Goal: Task Accomplishment & Management: Manage account settings

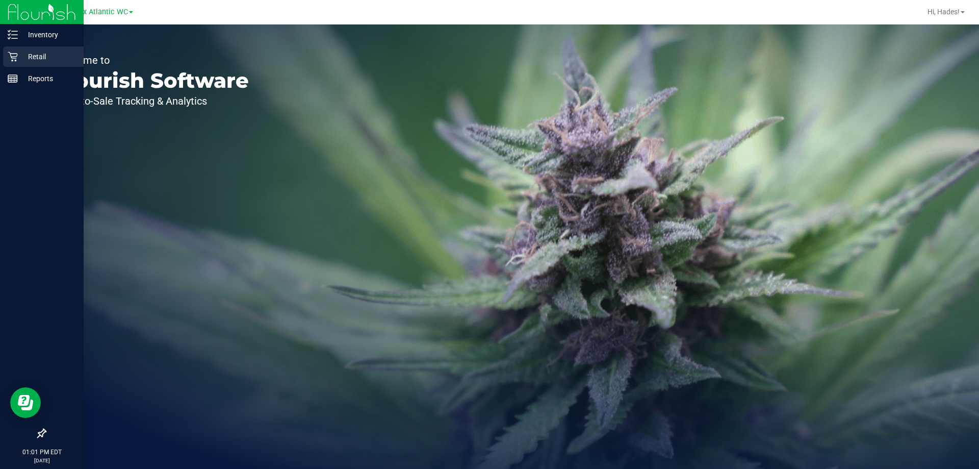
click at [37, 59] on p "Retail" at bounding box center [48, 57] width 61 height 12
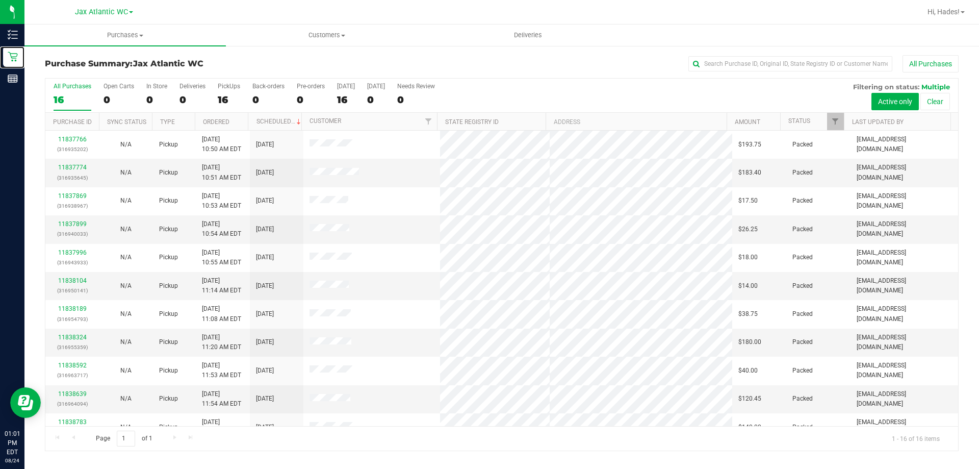
scroll to position [157, 0]
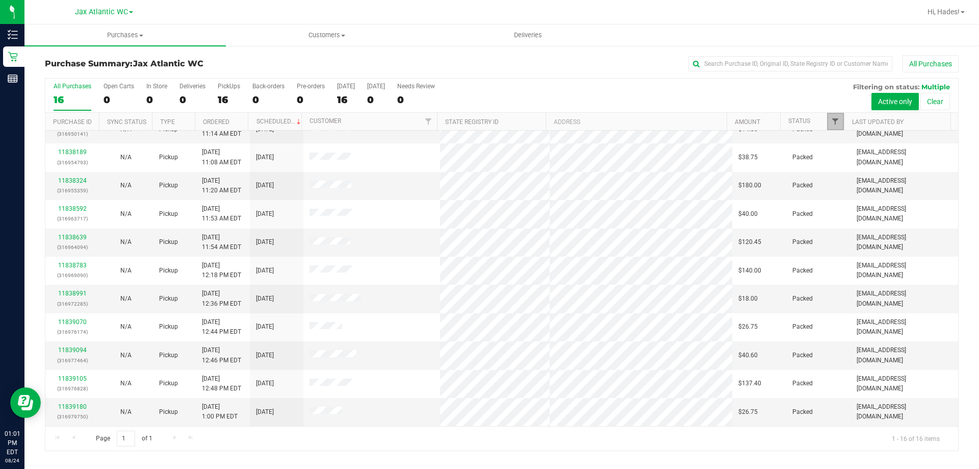
click at [837, 121] on span "Filter" at bounding box center [835, 121] width 8 height 8
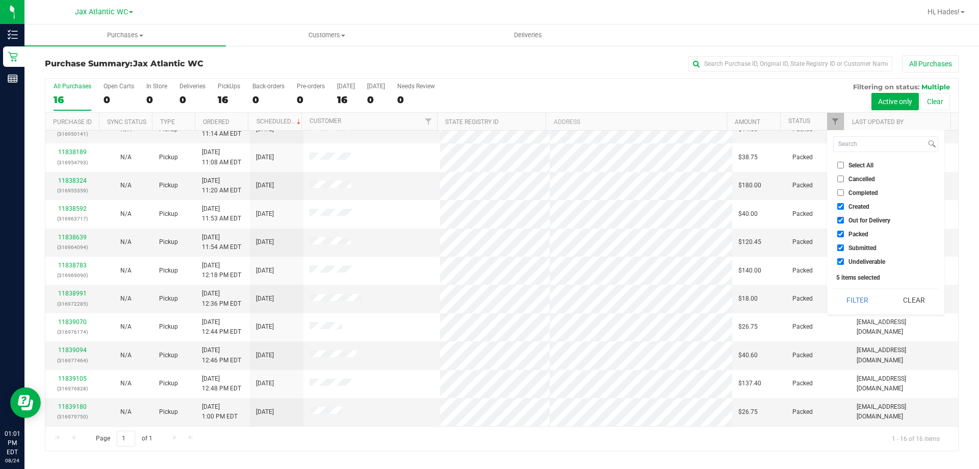
click at [839, 206] on input "Created" at bounding box center [841, 206] width 7 height 7
checkbox input "false"
click at [841, 218] on input "Out for Delivery" at bounding box center [841, 220] width 7 height 7
checkbox input "false"
click at [840, 231] on input "Packed" at bounding box center [841, 234] width 7 height 7
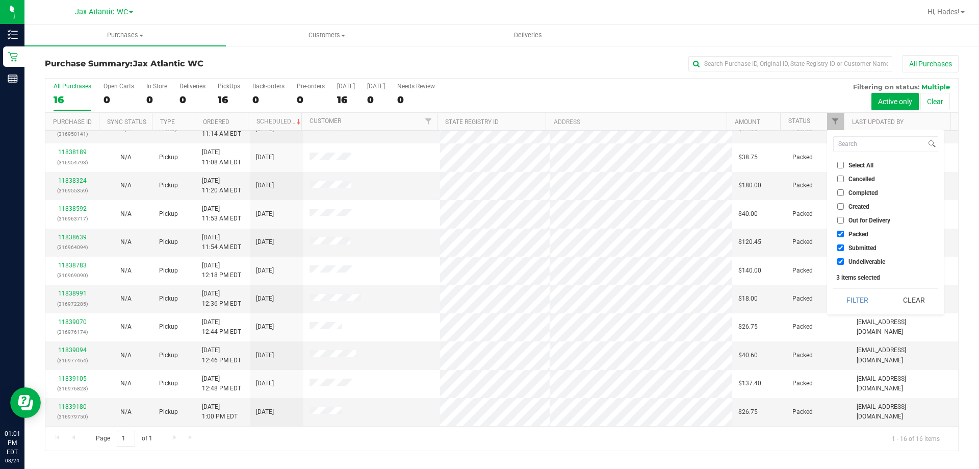
checkbox input "false"
click at [845, 259] on label "Undeliverable" at bounding box center [862, 261] width 48 height 7
click at [844, 259] on input "Undeliverable" at bounding box center [841, 261] width 7 height 7
checkbox input "false"
click at [871, 301] on button "Filter" at bounding box center [858, 300] width 49 height 22
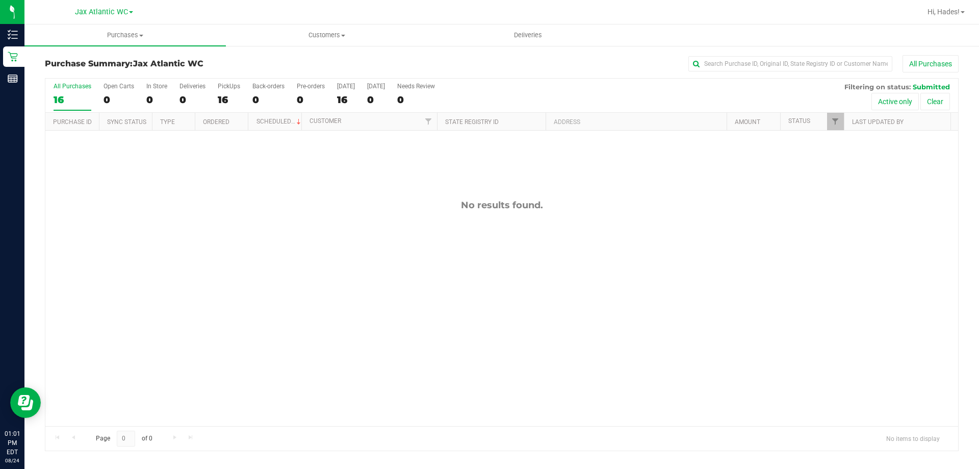
click at [483, 60] on div "All Purchases" at bounding box center [654, 63] width 610 height 17
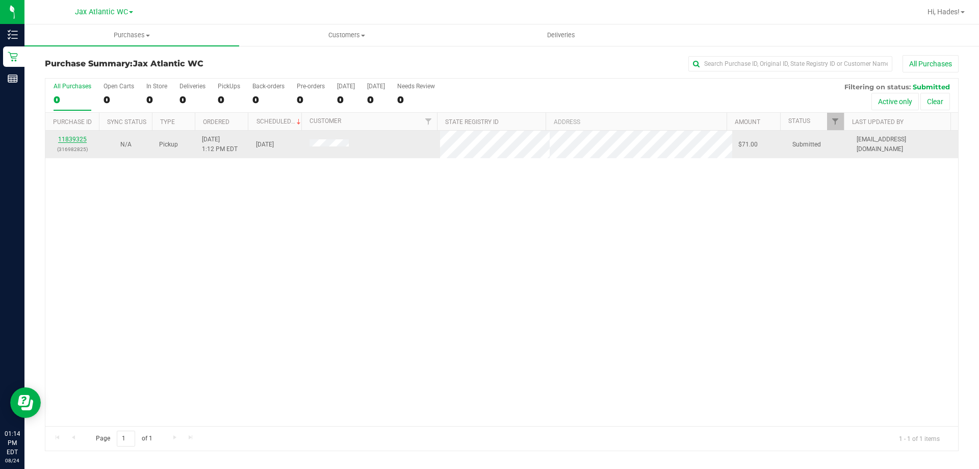
click at [73, 138] on link "11839325" at bounding box center [72, 139] width 29 height 7
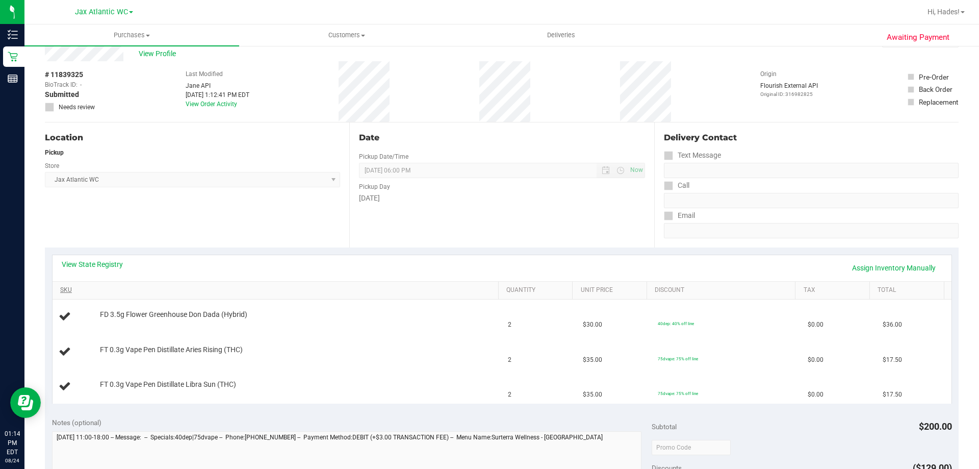
scroll to position [51, 0]
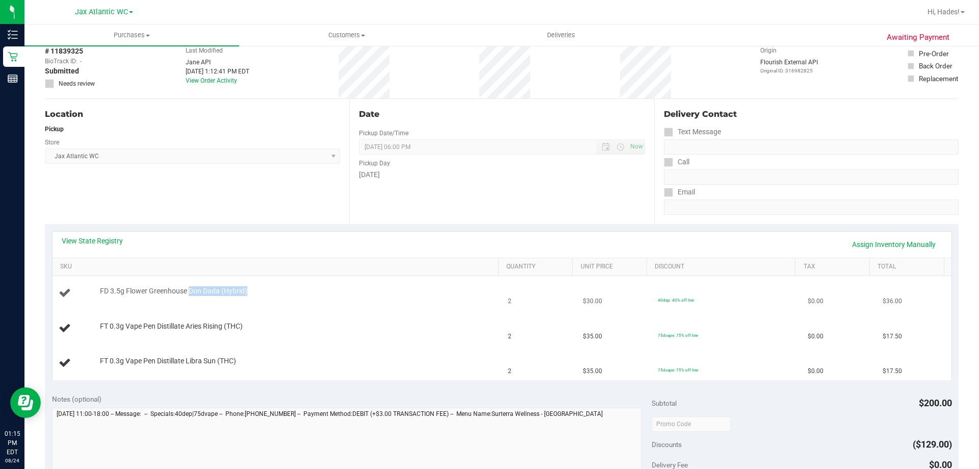
drag, startPoint x: 189, startPoint y: 291, endPoint x: 327, endPoint y: 295, distance: 138.8
click at [327, 295] on div "FD 3.5g Flower Greenhouse Don Dada (Hybrid)" at bounding box center [294, 291] width 399 height 10
click at [211, 167] on div "Location Pickup Store Jax Atlantic WC Select Store Bonita Springs WC Boynton Be…" at bounding box center [197, 161] width 305 height 125
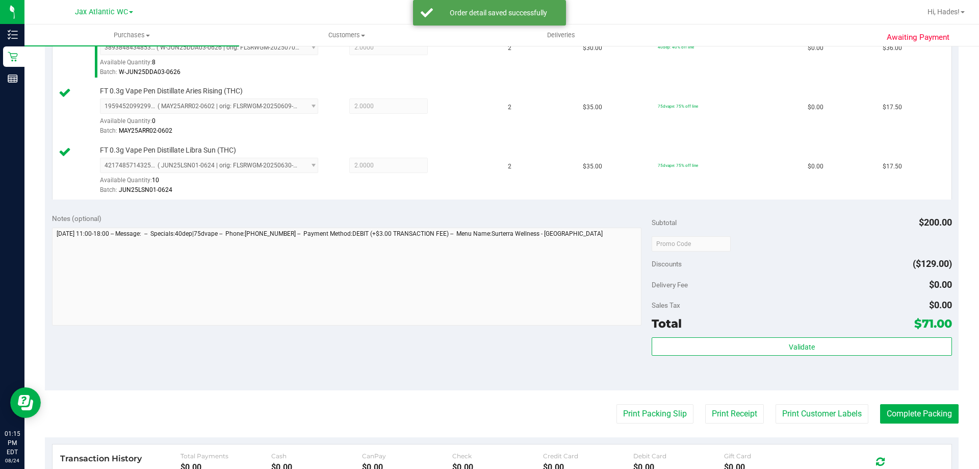
scroll to position [306, 0]
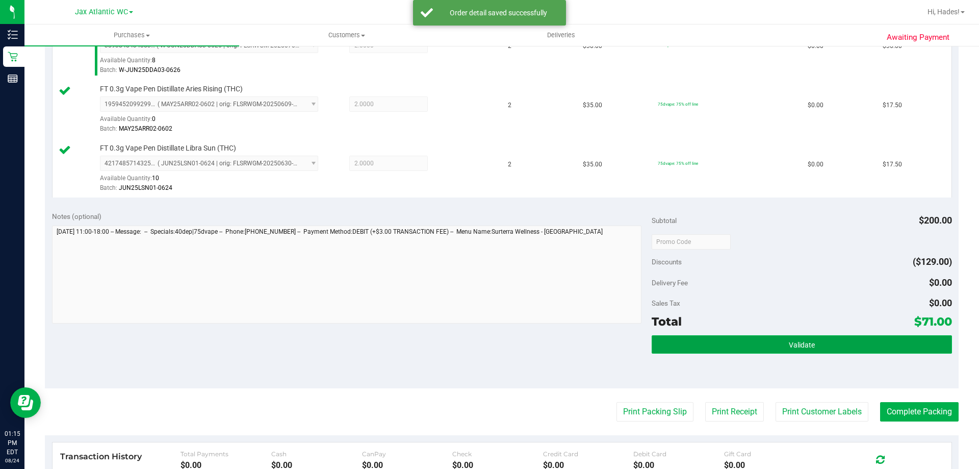
click at [716, 350] on button "Validate" at bounding box center [802, 344] width 300 height 18
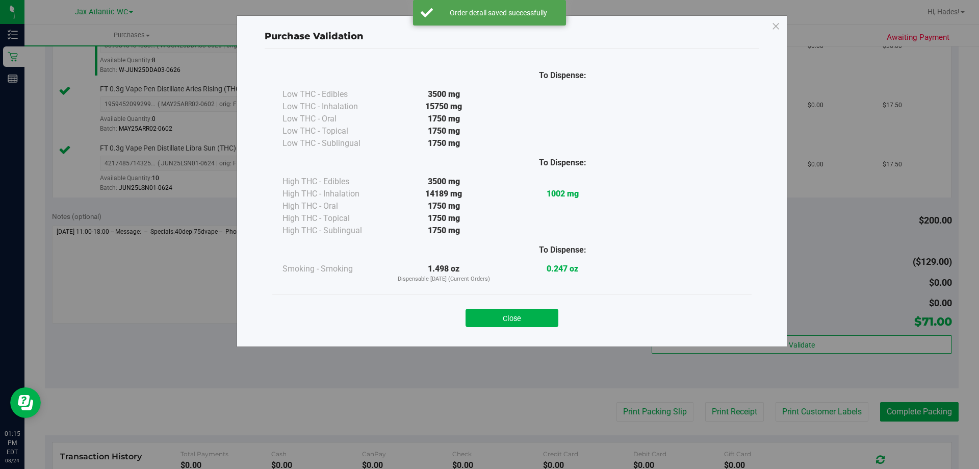
click at [518, 319] on button "Close" at bounding box center [512, 318] width 93 height 18
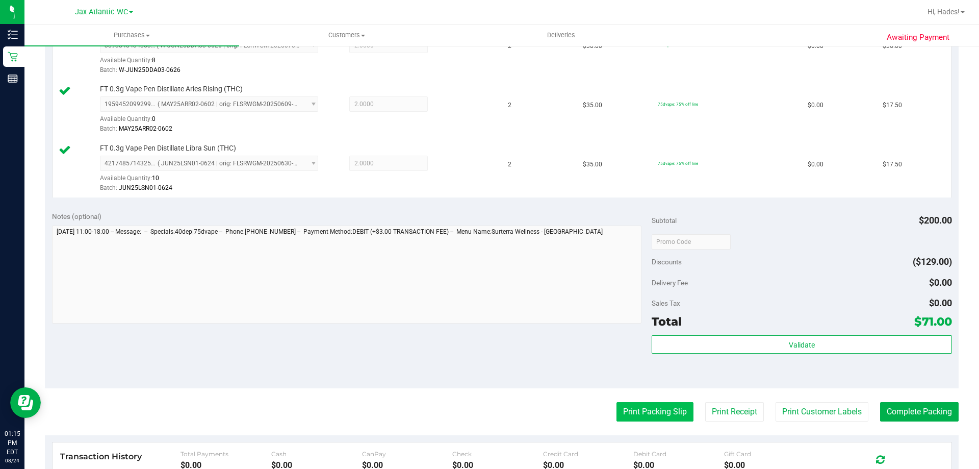
click at [642, 402] on button "Print Packing Slip" at bounding box center [655, 411] width 77 height 19
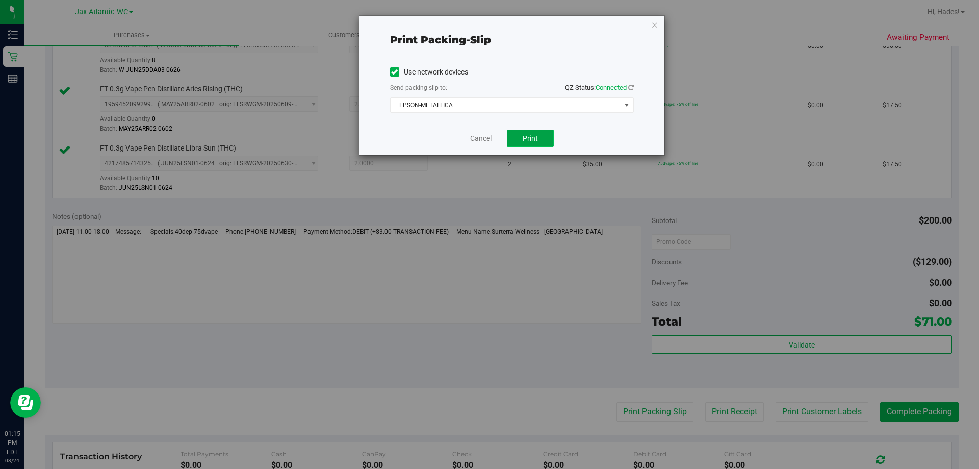
click at [519, 137] on button "Print" at bounding box center [530, 138] width 47 height 17
drag, startPoint x: 486, startPoint y: 138, endPoint x: 505, endPoint y: 171, distance: 38.0
click at [486, 138] on link "Cancel" at bounding box center [480, 138] width 21 height 11
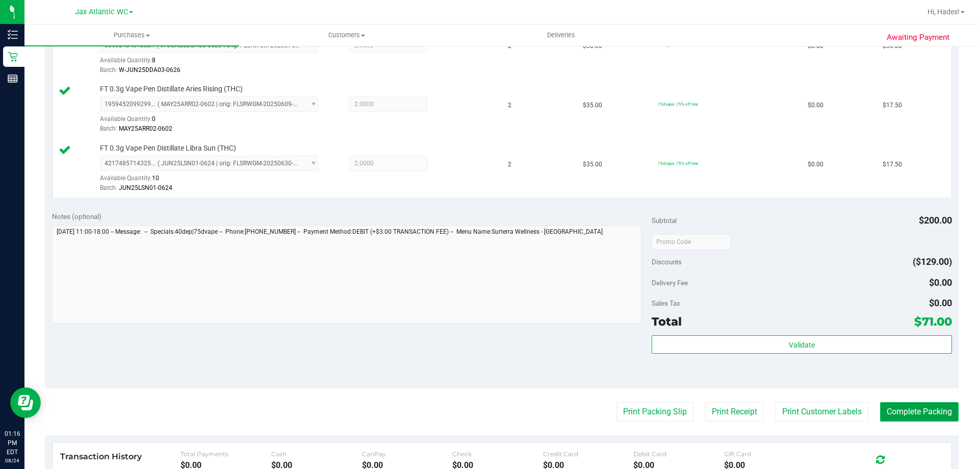
drag, startPoint x: 918, startPoint y: 415, endPoint x: 911, endPoint y: 412, distance: 7.3
click at [917, 415] on button "Complete Packing" at bounding box center [919, 411] width 79 height 19
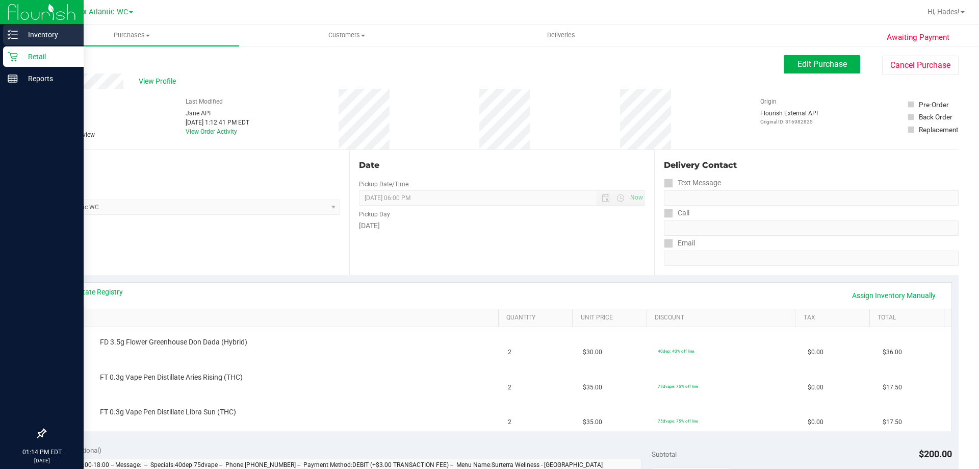
click at [22, 38] on p "Inventory" at bounding box center [48, 35] width 61 height 12
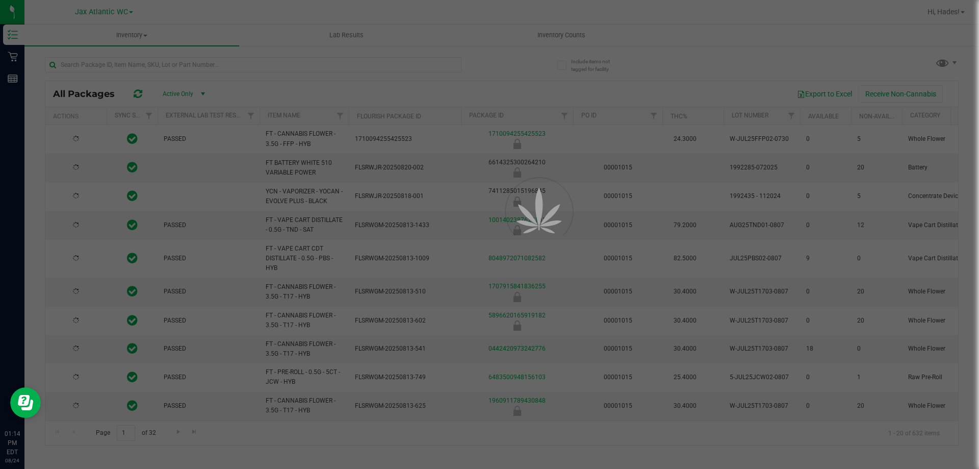
click at [144, 62] on div at bounding box center [489, 234] width 979 height 469
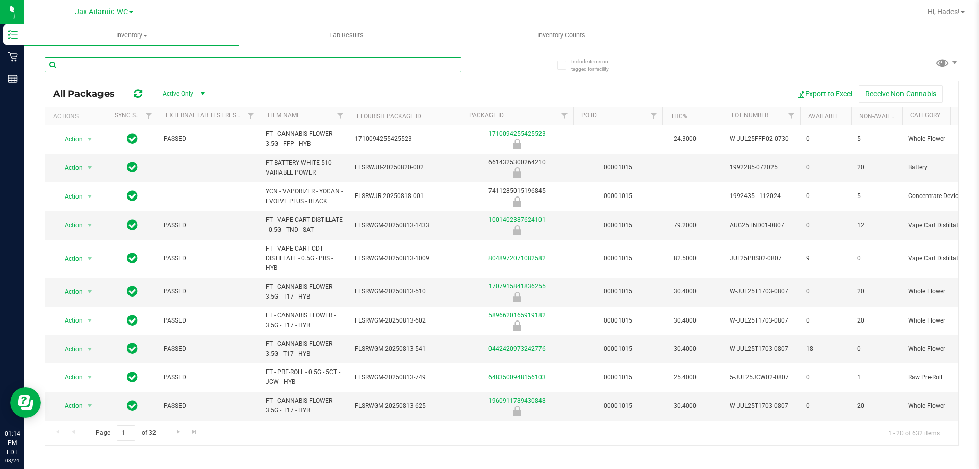
click at [140, 63] on input "text" at bounding box center [253, 64] width 417 height 15
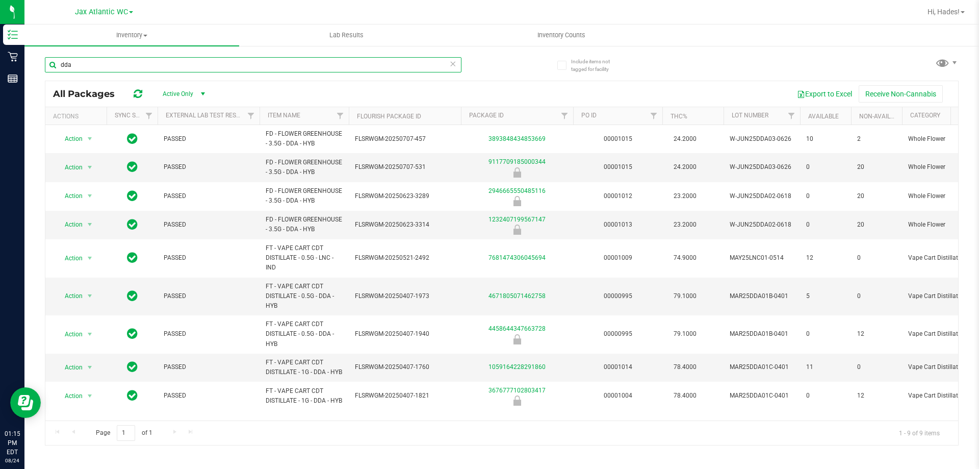
drag, startPoint x: 162, startPoint y: 59, endPoint x: 50, endPoint y: 65, distance: 111.9
click at [50, 65] on input "dda" at bounding box center [253, 64] width 417 height 15
type input "htm"
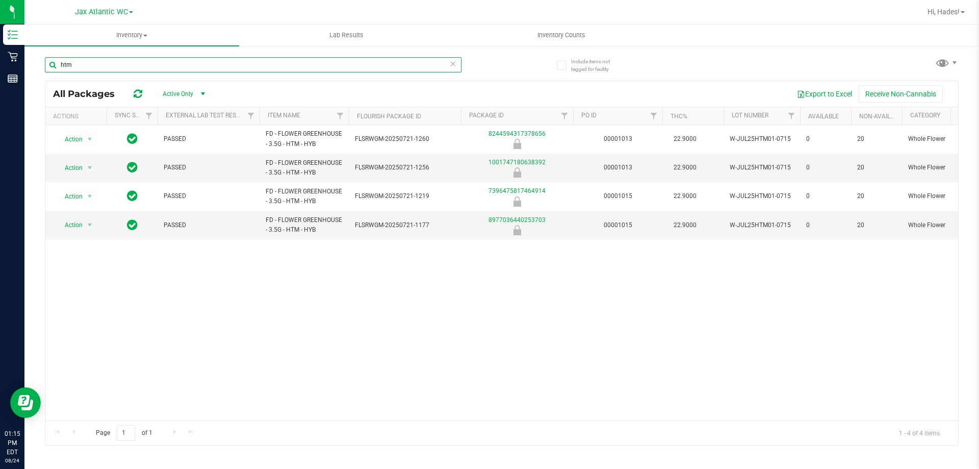
drag, startPoint x: 102, startPoint y: 68, endPoint x: 35, endPoint y: 73, distance: 67.0
click at [33, 73] on div "Include items not tagged for facility htm All Packages Active Only Active Only …" at bounding box center [501, 200] width 955 height 311
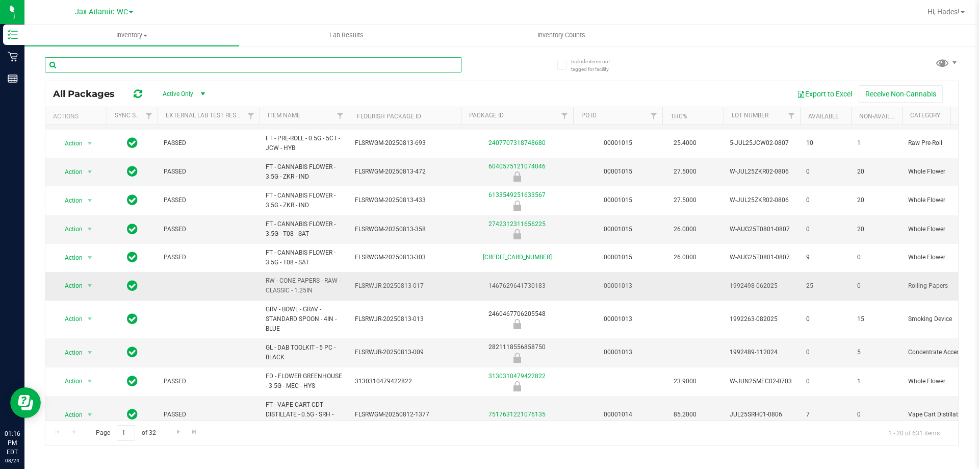
scroll to position [311, 0]
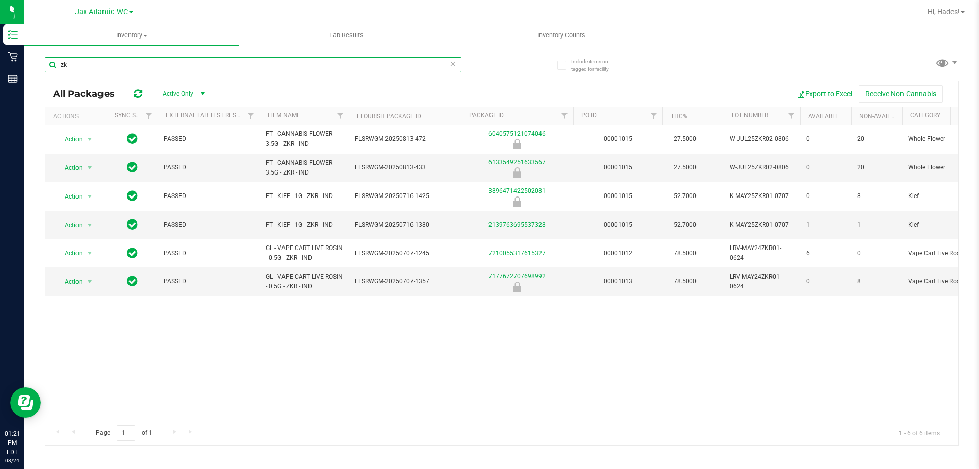
type input "z"
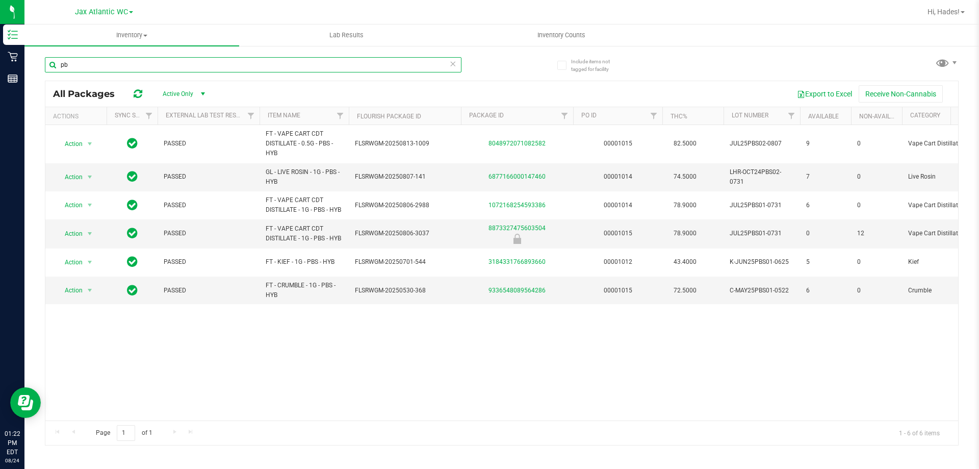
type input "p"
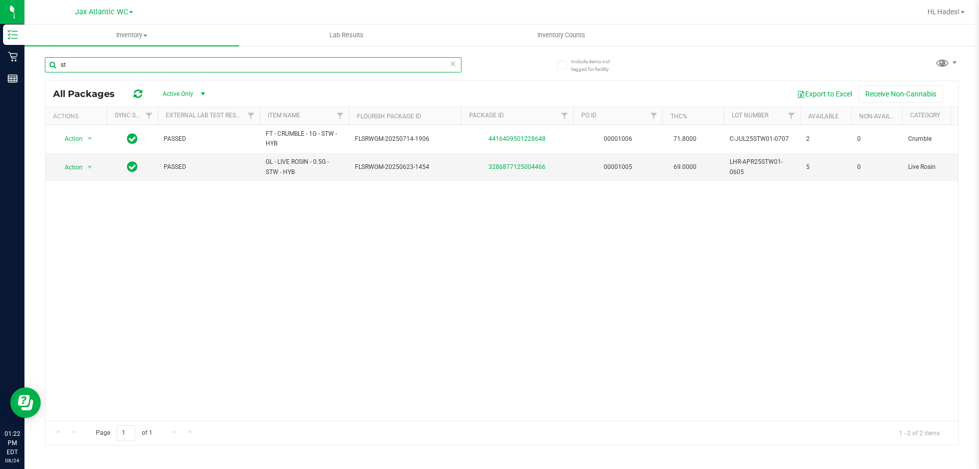
type input "s"
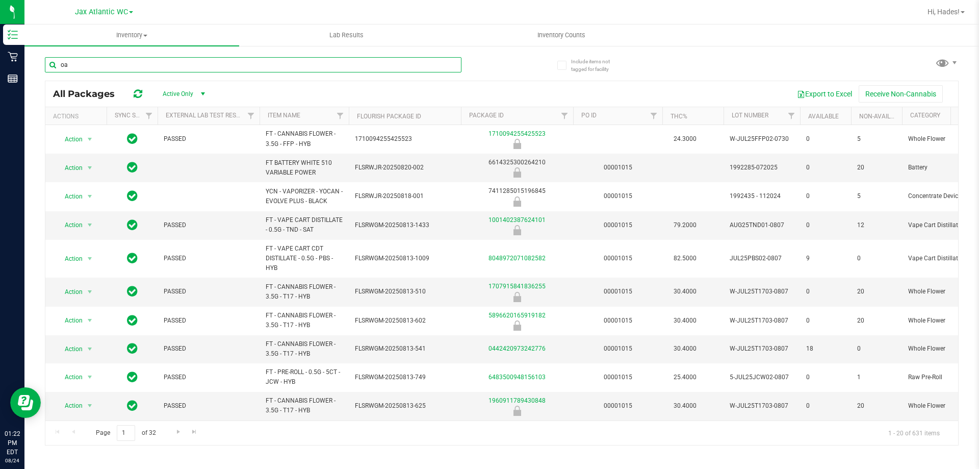
type input "o"
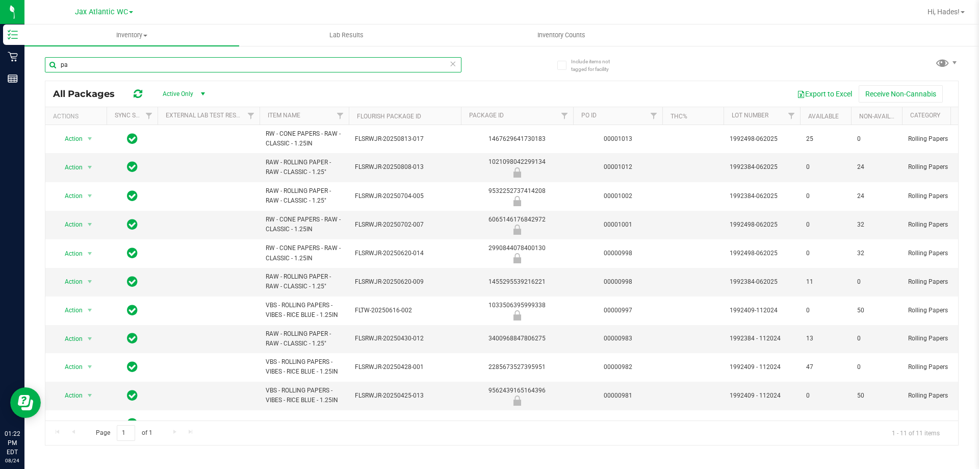
type input "p"
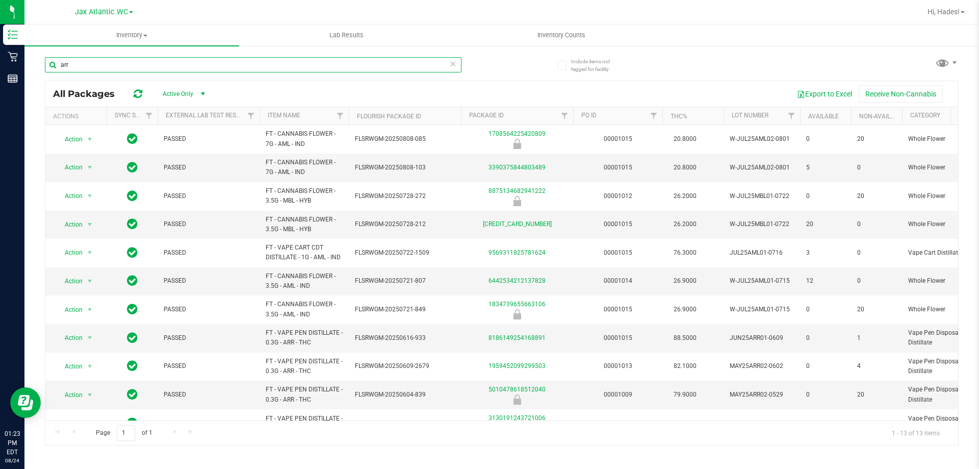
type input "arr"
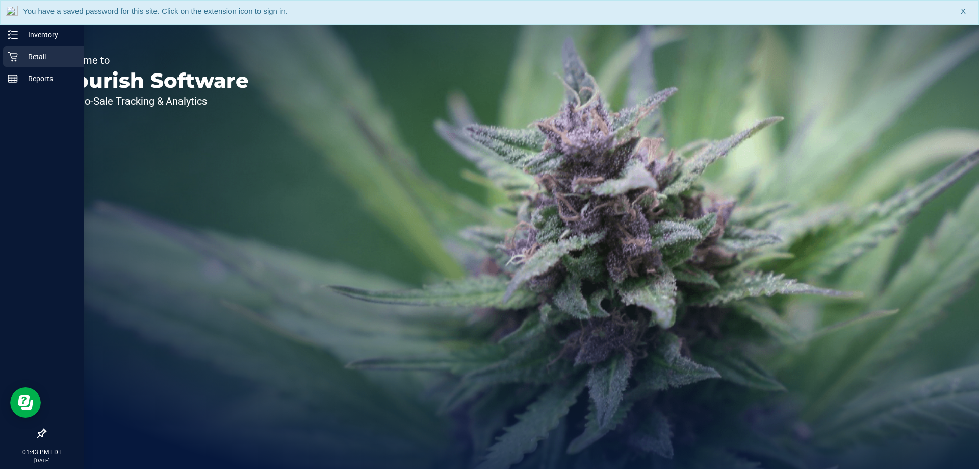
click at [27, 53] on p "Retail" at bounding box center [48, 57] width 61 height 12
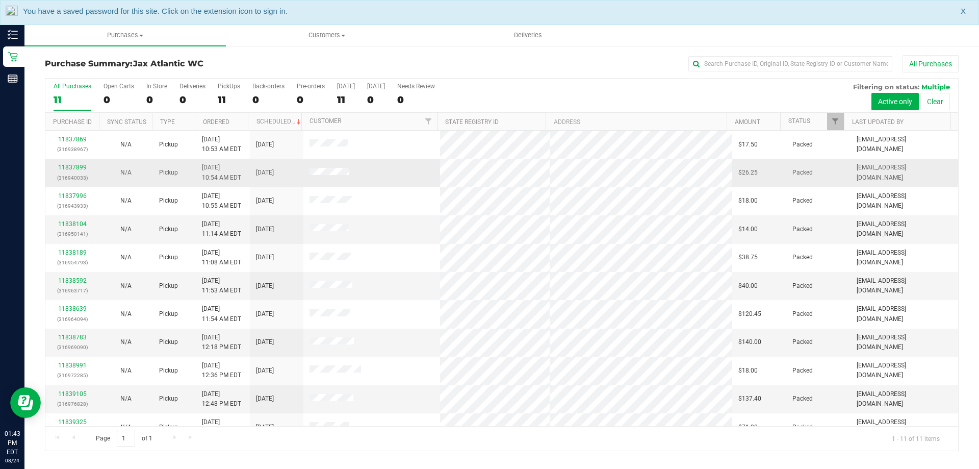
scroll to position [15, 0]
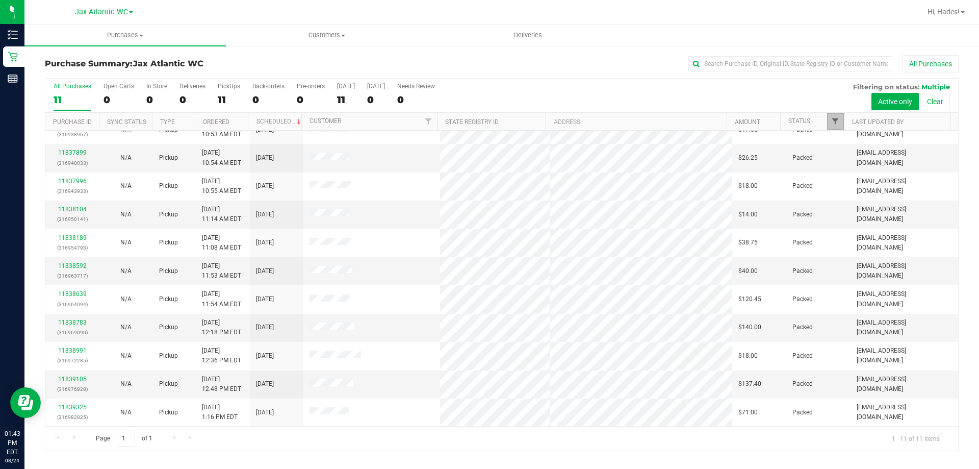
click at [837, 119] on span "Filter" at bounding box center [835, 121] width 8 height 8
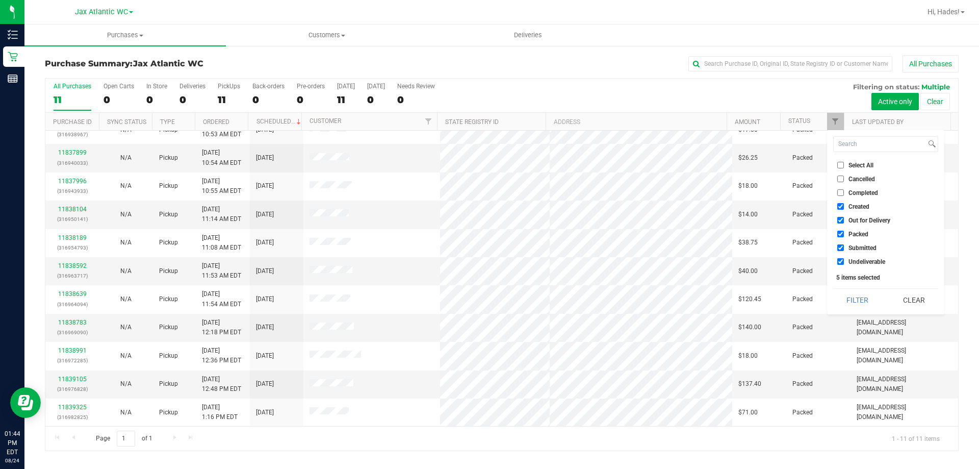
click at [843, 259] on input "Undeliverable" at bounding box center [841, 261] width 7 height 7
checkbox input "false"
click at [842, 231] on input "Packed" at bounding box center [841, 234] width 7 height 7
checkbox input "false"
click at [841, 220] on input "Out for Delivery" at bounding box center [841, 220] width 7 height 7
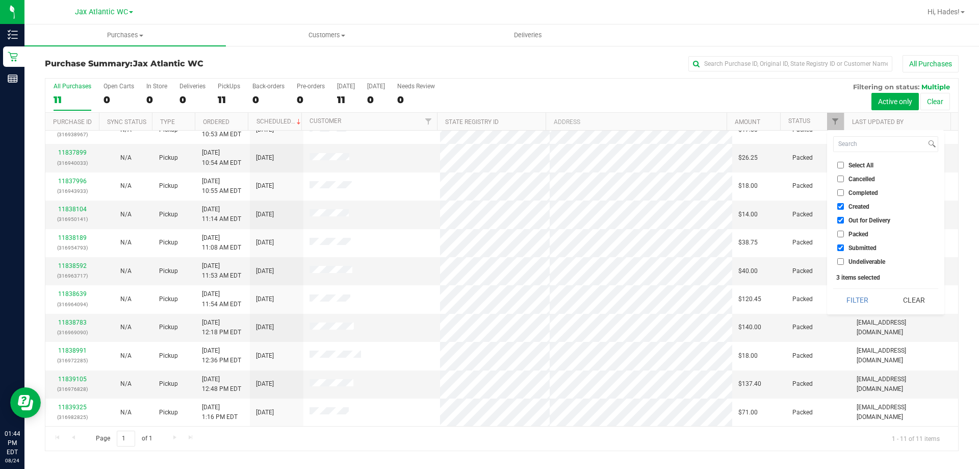
checkbox input "false"
click at [840, 206] on input "Created" at bounding box center [841, 206] width 7 height 7
checkbox input "false"
click at [851, 292] on button "Filter" at bounding box center [858, 300] width 49 height 22
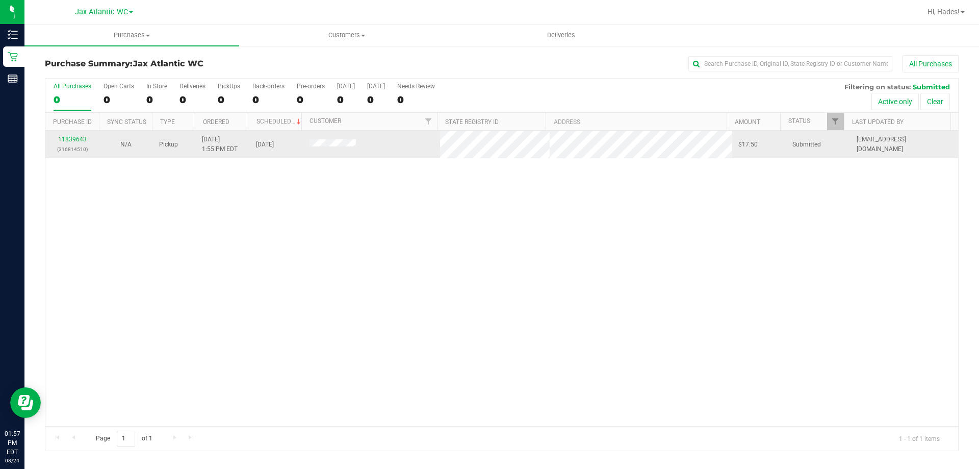
click at [87, 137] on div "11839643 (316814510)" at bounding box center [72, 144] width 41 height 19
click at [74, 135] on div "11839643 (316814510)" at bounding box center [72, 144] width 41 height 19
click at [72, 145] on p "(316814510)" at bounding box center [72, 149] width 41 height 10
click at [70, 140] on link "11839643" at bounding box center [72, 139] width 29 height 7
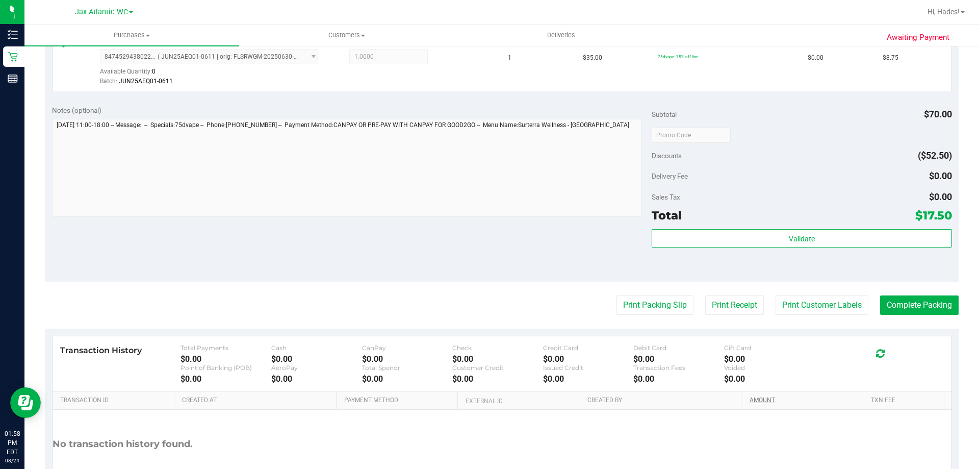
scroll to position [357, 0]
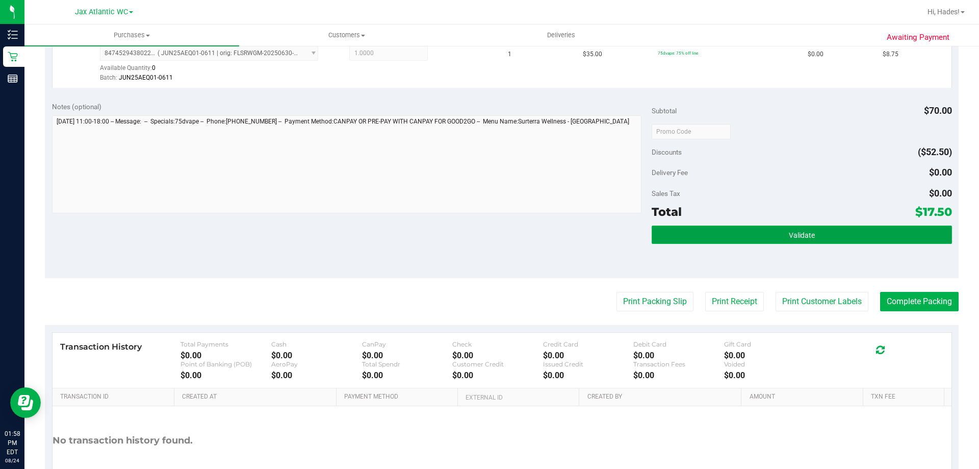
click at [754, 230] on button "Validate" at bounding box center [802, 234] width 300 height 18
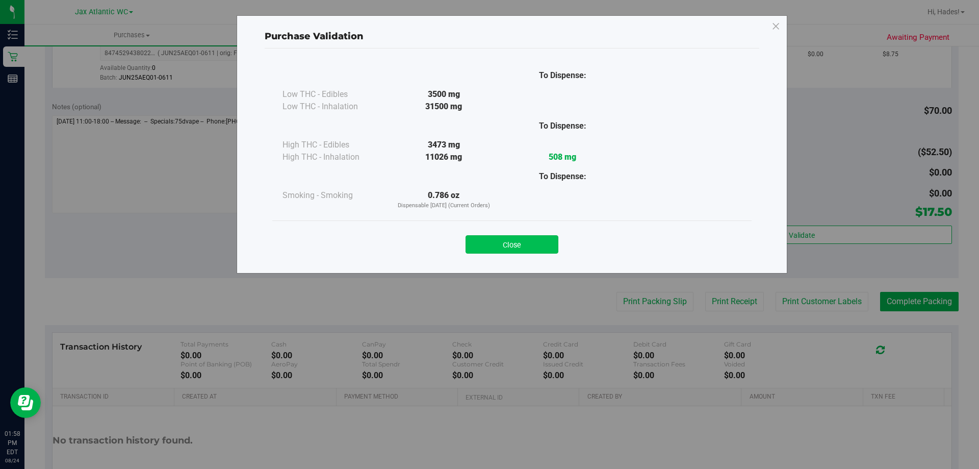
click at [509, 246] on button "Close" at bounding box center [512, 244] width 93 height 18
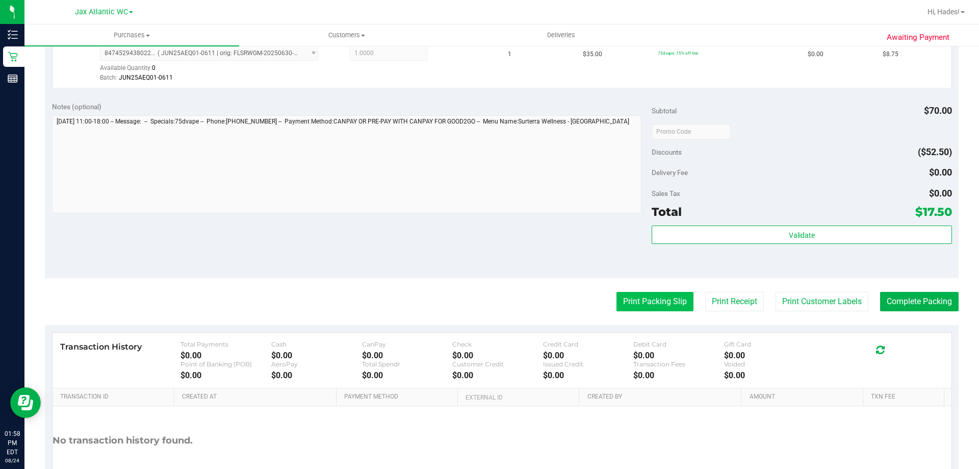
click at [625, 300] on button "Print Packing Slip" at bounding box center [655, 301] width 77 height 19
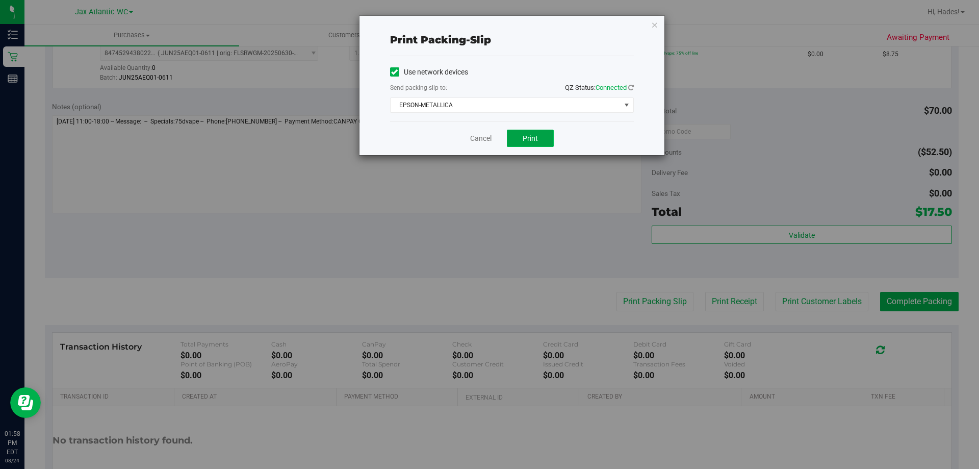
click at [532, 136] on span "Print" at bounding box center [530, 138] width 15 height 8
click at [470, 139] on link "Cancel" at bounding box center [480, 138] width 21 height 11
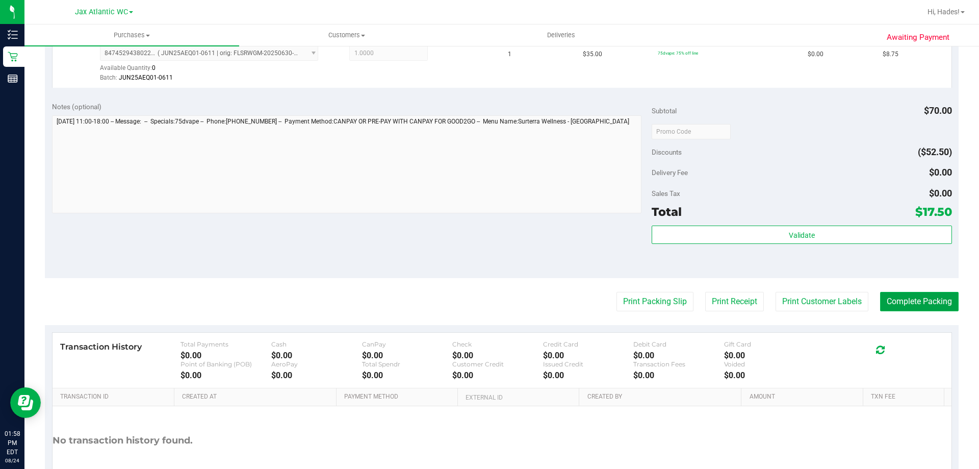
click at [889, 299] on button "Complete Packing" at bounding box center [919, 301] width 79 height 19
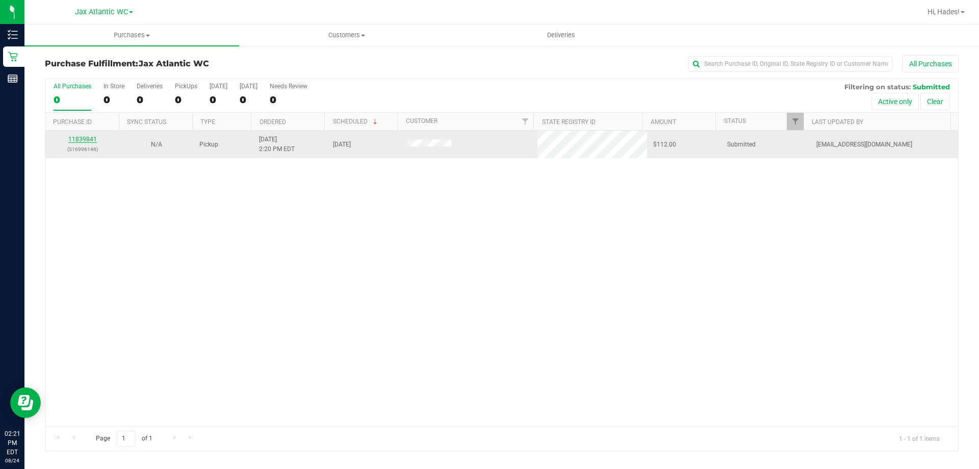
click at [87, 138] on link "11839841" at bounding box center [82, 139] width 29 height 7
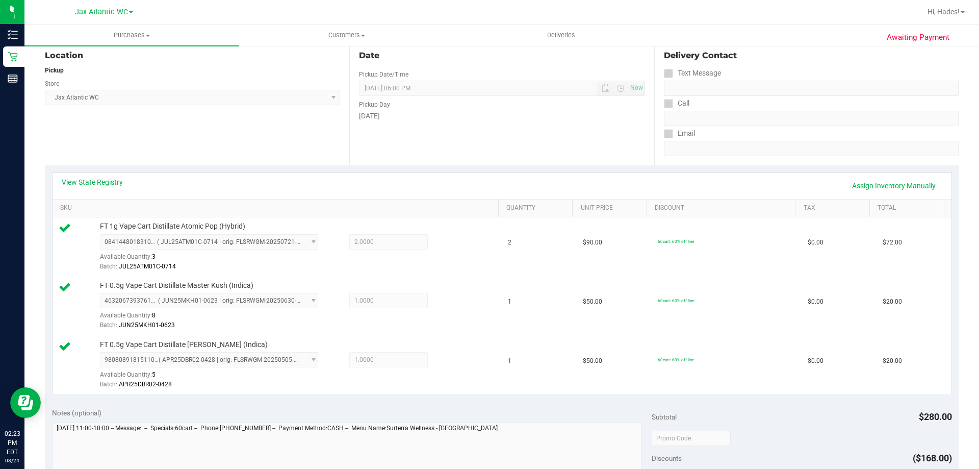
scroll to position [255, 0]
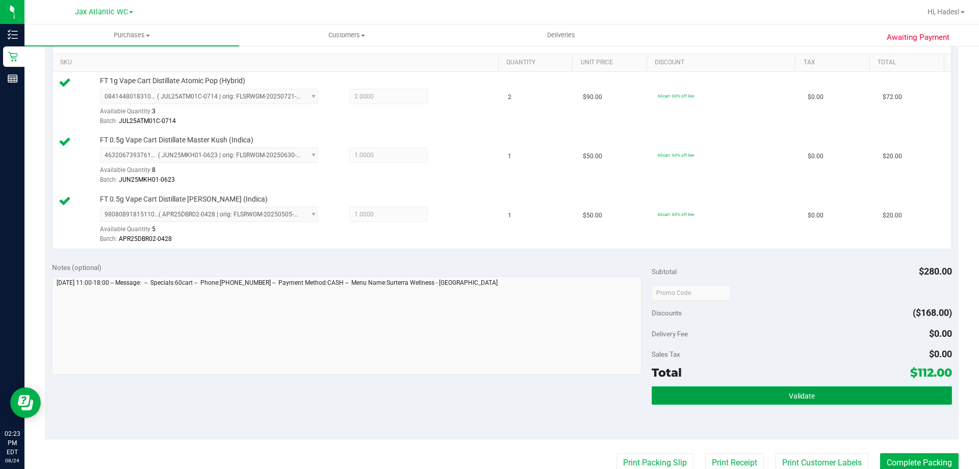
click at [722, 391] on button "Validate" at bounding box center [802, 395] width 300 height 18
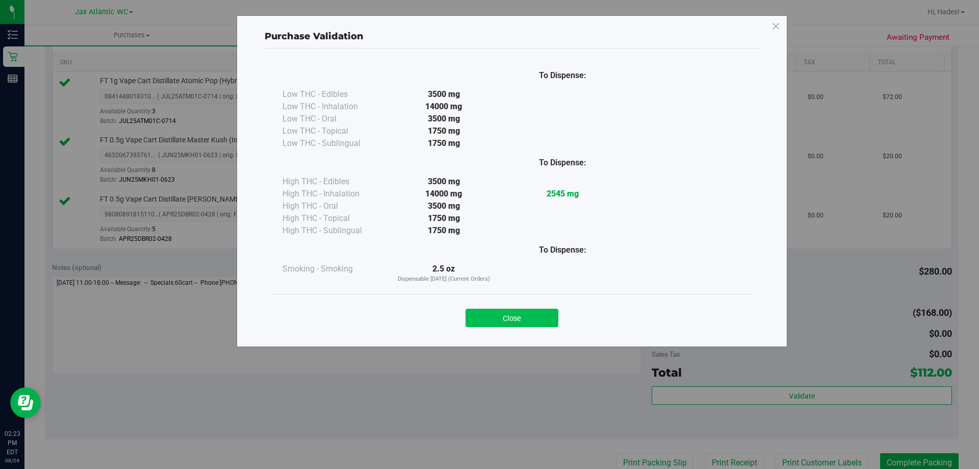
click at [509, 317] on button "Close" at bounding box center [512, 318] width 93 height 18
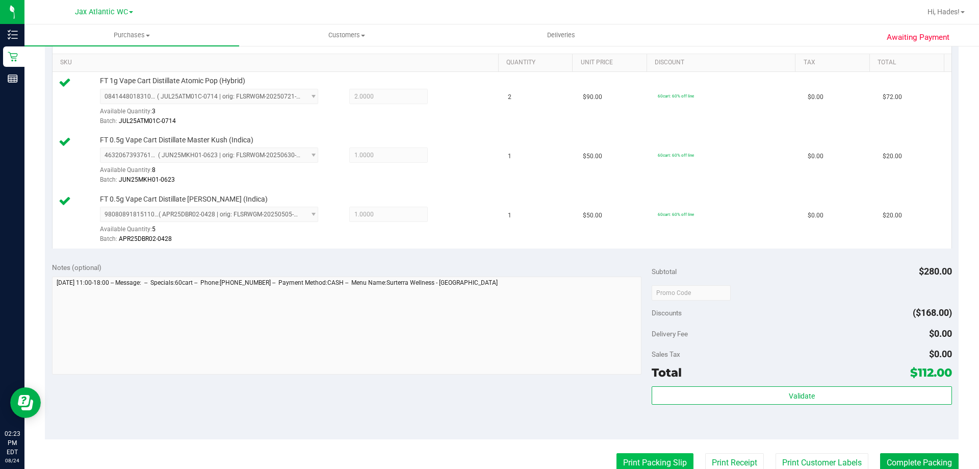
click at [640, 458] on button "Print Packing Slip" at bounding box center [655, 462] width 77 height 19
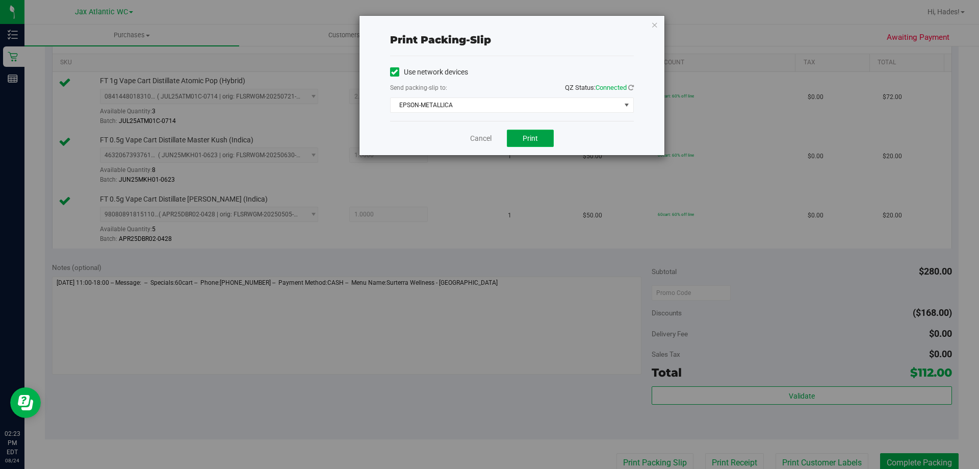
click at [538, 143] on button "Print" at bounding box center [530, 138] width 47 height 17
click at [479, 136] on link "Cancel" at bounding box center [480, 138] width 21 height 11
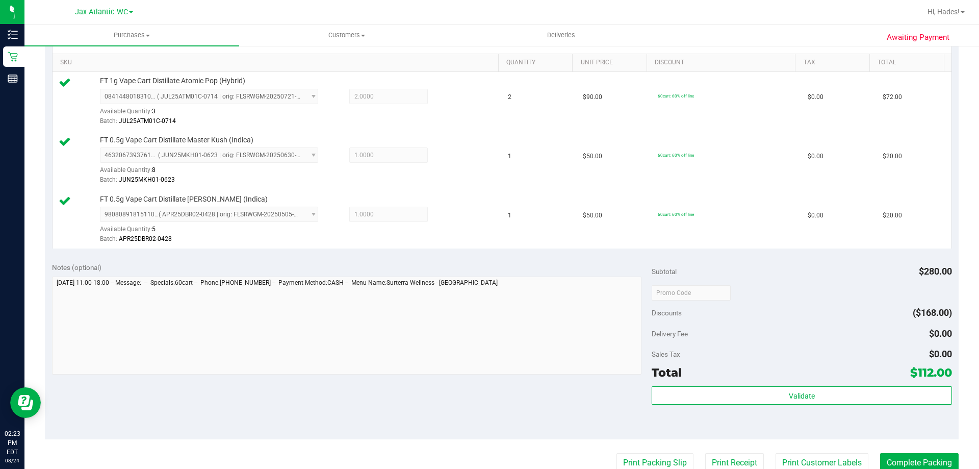
scroll to position [259, 0]
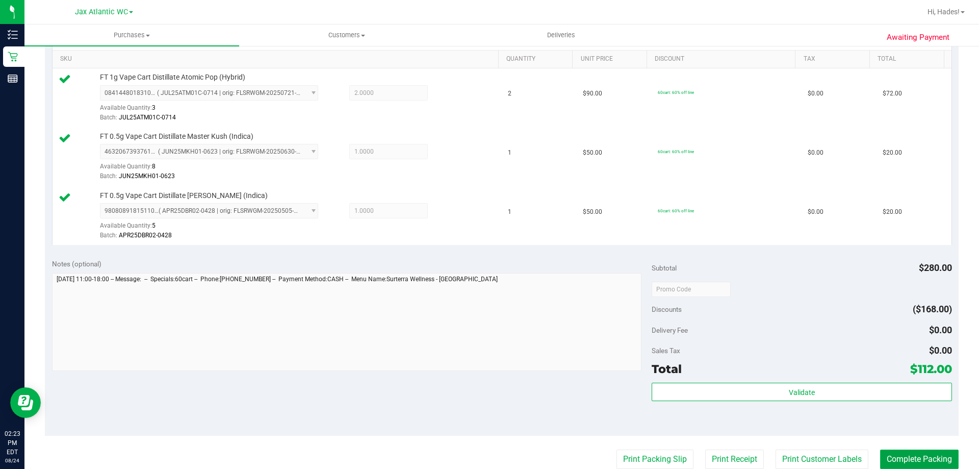
click at [917, 455] on button "Complete Packing" at bounding box center [919, 458] width 79 height 19
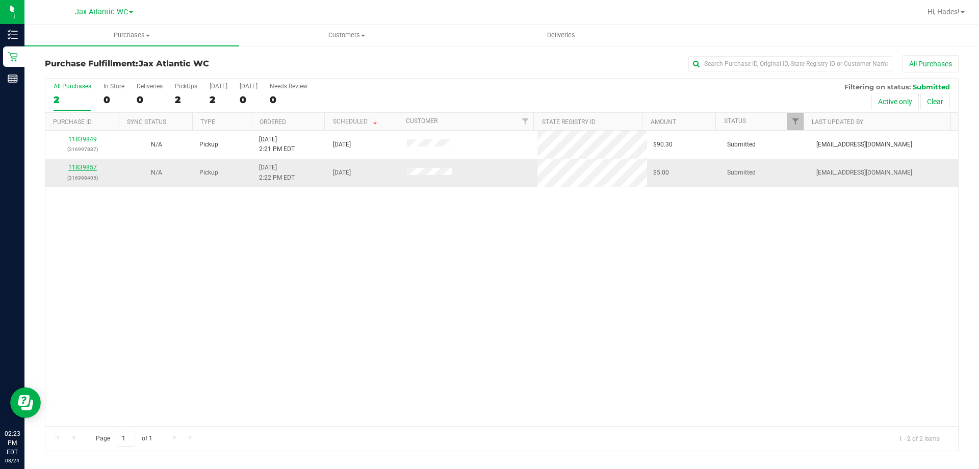
click at [82, 170] on link "11839857" at bounding box center [82, 167] width 29 height 7
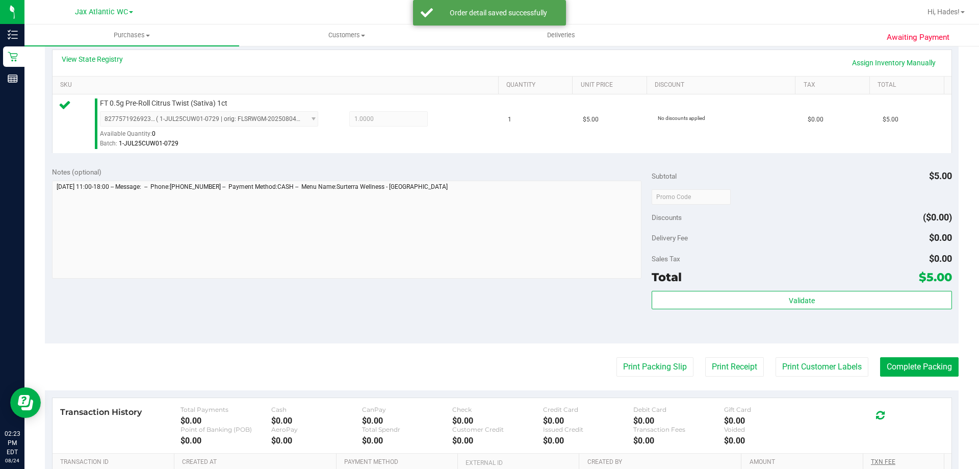
scroll to position [365, 0]
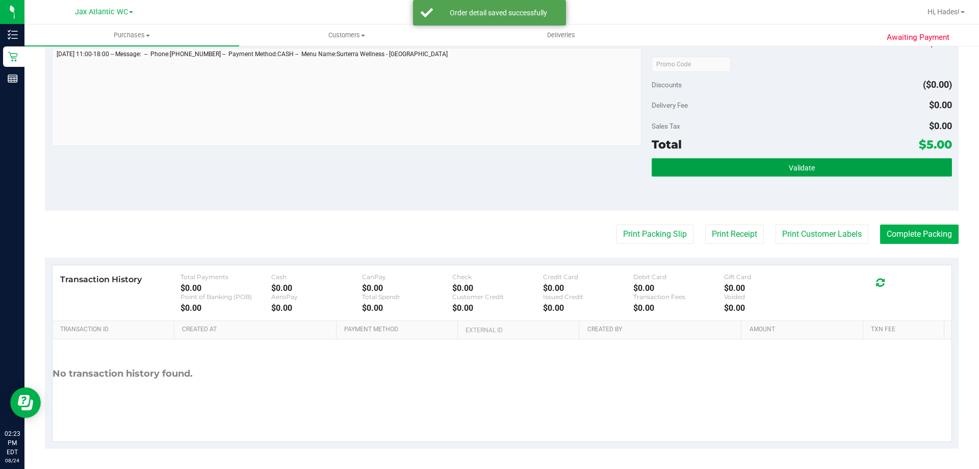
drag, startPoint x: 785, startPoint y: 164, endPoint x: 779, endPoint y: 161, distance: 6.4
click at [781, 164] on button "Validate" at bounding box center [802, 167] width 300 height 18
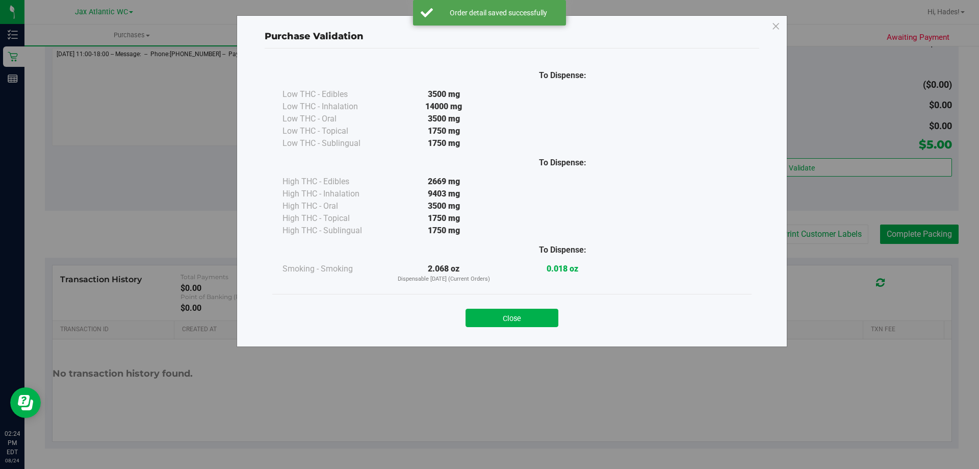
click at [527, 315] on button "Close" at bounding box center [512, 318] width 93 height 18
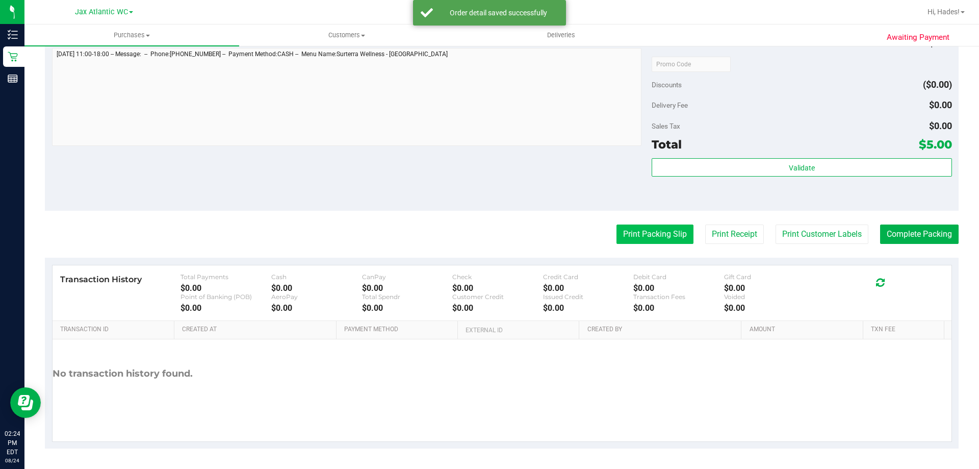
click at [646, 232] on button "Print Packing Slip" at bounding box center [655, 233] width 77 height 19
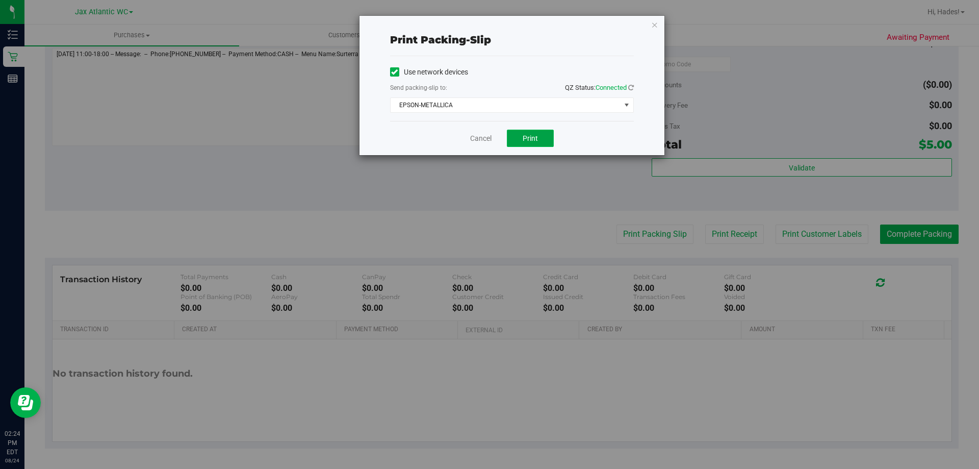
click at [534, 138] on span "Print" at bounding box center [530, 138] width 15 height 8
click at [480, 139] on link "Cancel" at bounding box center [480, 138] width 21 height 11
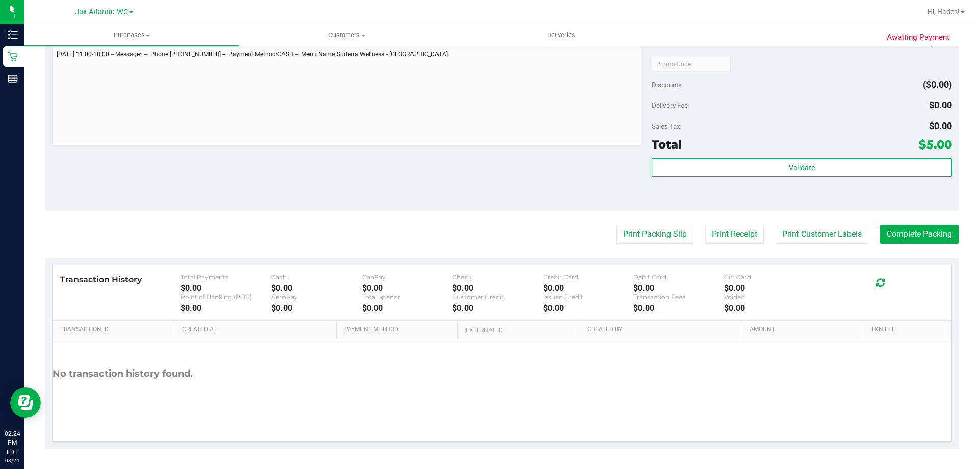
click at [909, 244] on purchase-details "Back Edit Purchase Cancel Purchase View Profile # 11839857 BioTrack ID: - Submi…" at bounding box center [502, 69] width 914 height 759
click at [910, 238] on button "Complete Packing" at bounding box center [919, 233] width 79 height 19
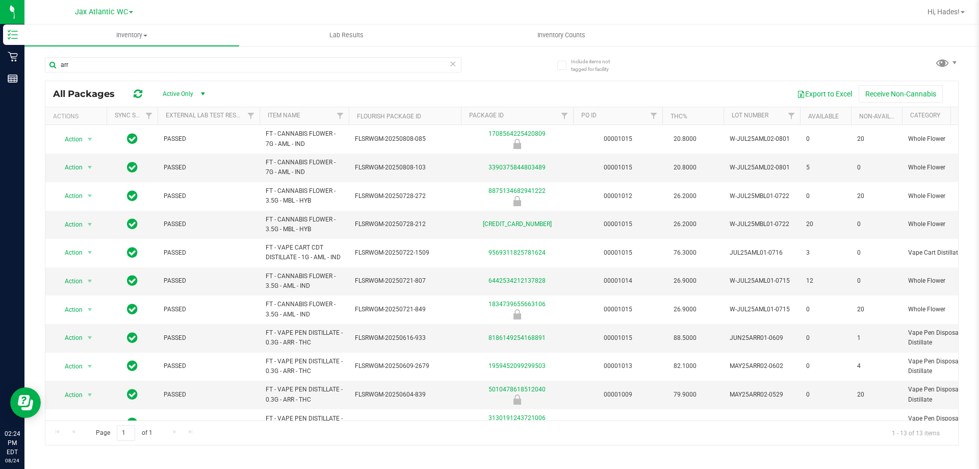
drag, startPoint x: 106, startPoint y: 62, endPoint x: 36, endPoint y: 62, distance: 69.9
click at [36, 62] on div "Include items not tagged for facility arr All Packages Active Only Active Only …" at bounding box center [501, 200] width 955 height 311
type input "cuw"
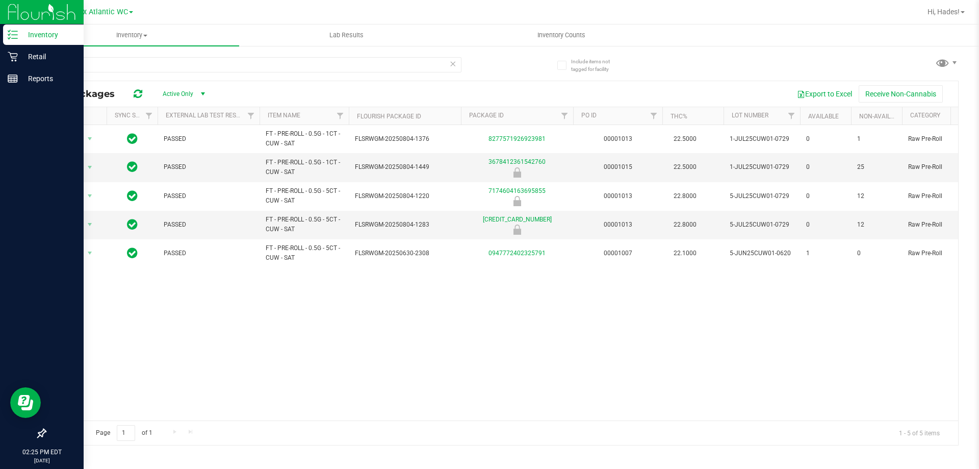
click at [17, 32] on icon at bounding box center [13, 35] width 10 height 10
click at [12, 56] on icon at bounding box center [13, 57] width 10 height 10
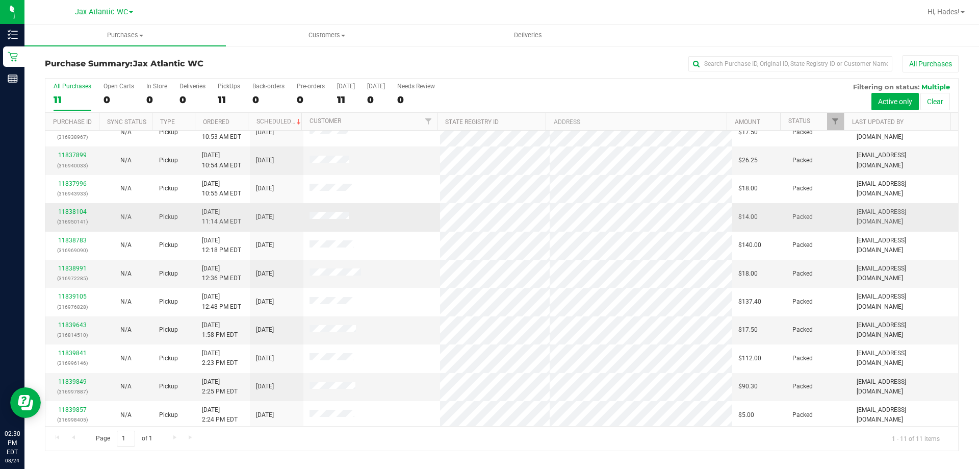
scroll to position [15, 0]
click at [830, 115] on link "Filter" at bounding box center [835, 121] width 17 height 17
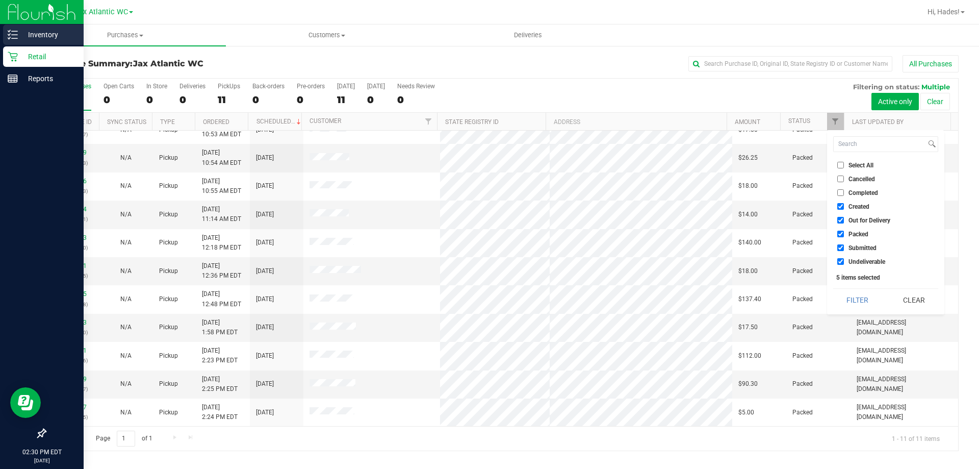
click at [33, 30] on p "Inventory" at bounding box center [48, 35] width 61 height 12
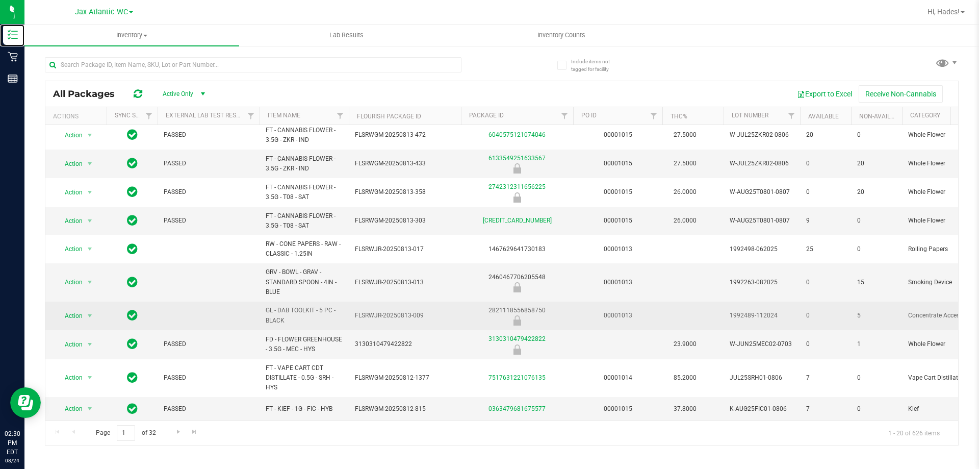
scroll to position [307, 0]
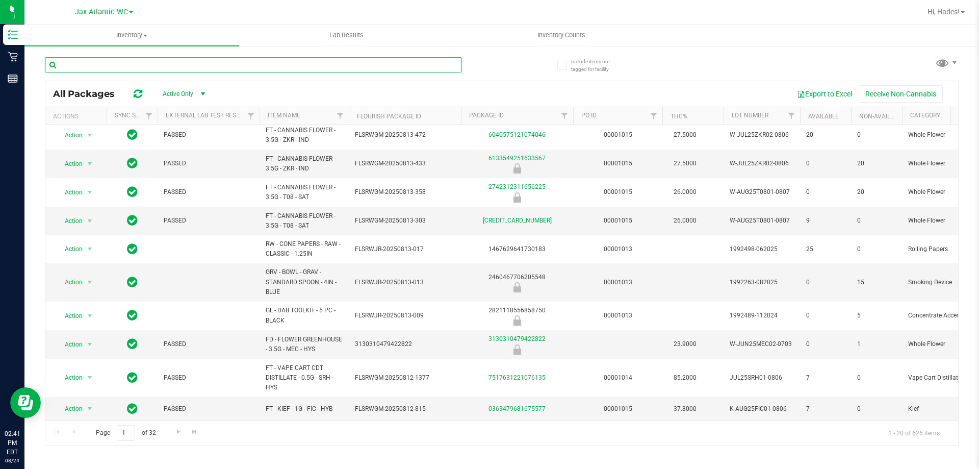
click at [111, 66] on input "text" at bounding box center [253, 64] width 417 height 15
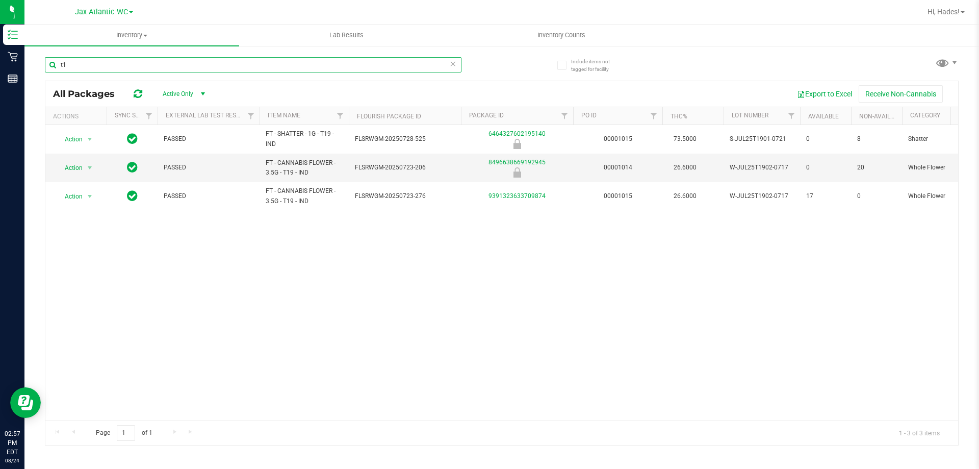
type input "t"
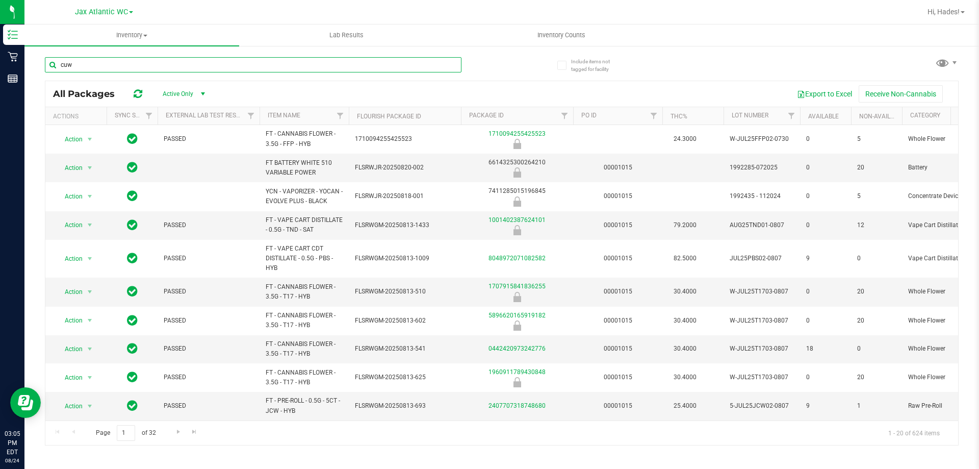
type input "cuw"
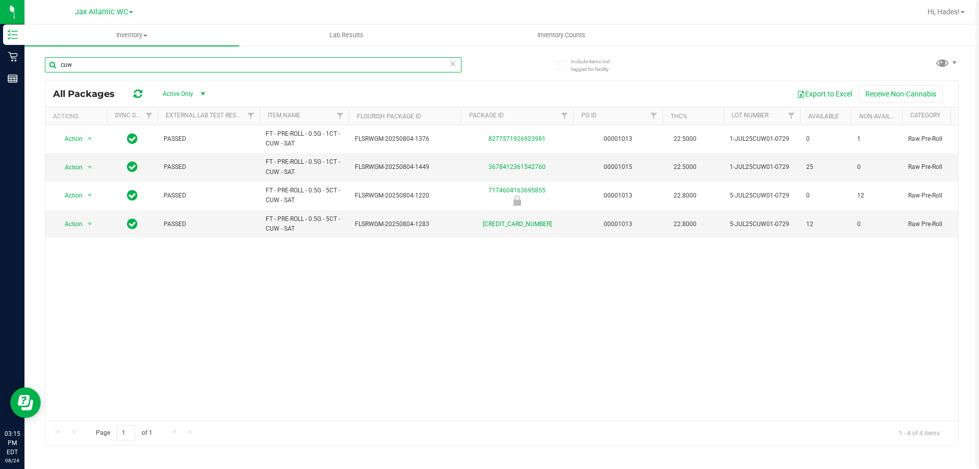
drag, startPoint x: 147, startPoint y: 65, endPoint x: 40, endPoint y: 55, distance: 107.1
click at [40, 55] on div "Include items not tagged for facility cuw All Packages Active Only Active Only …" at bounding box center [501, 200] width 955 height 311
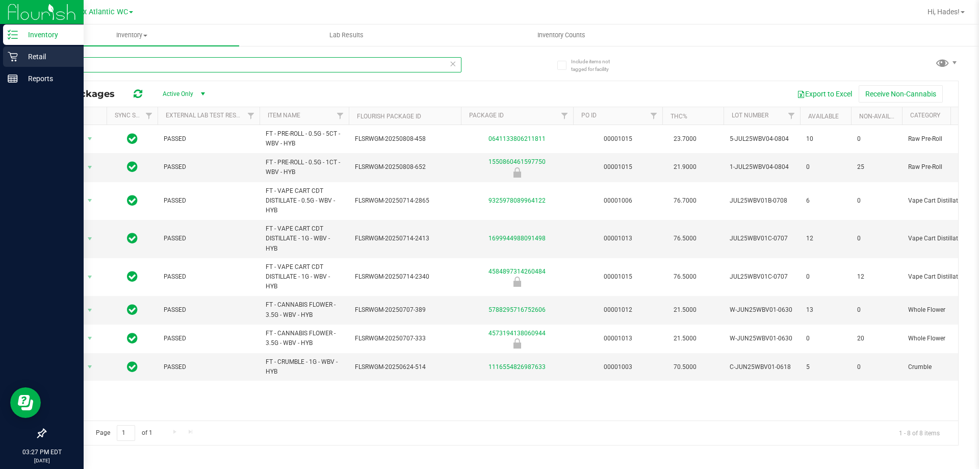
drag, startPoint x: 143, startPoint y: 62, endPoint x: 12, endPoint y: 66, distance: 131.2
click at [12, 66] on div "Inventory Retail Reports 03:27 PM EDT 08/24/2025 08/24 Jax Atlantic WC Hi, Hade…" at bounding box center [489, 234] width 979 height 469
type input "gpe"
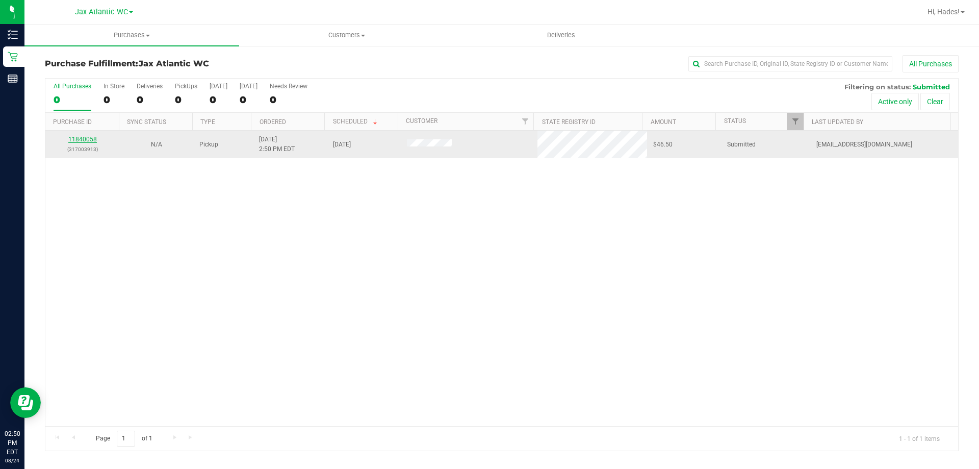
click at [80, 138] on link "11840058" at bounding box center [82, 139] width 29 height 7
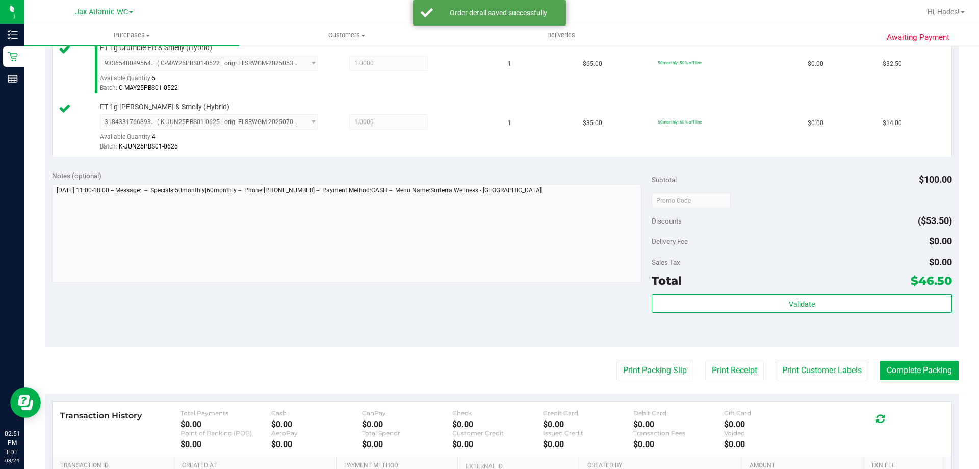
scroll to position [306, 0]
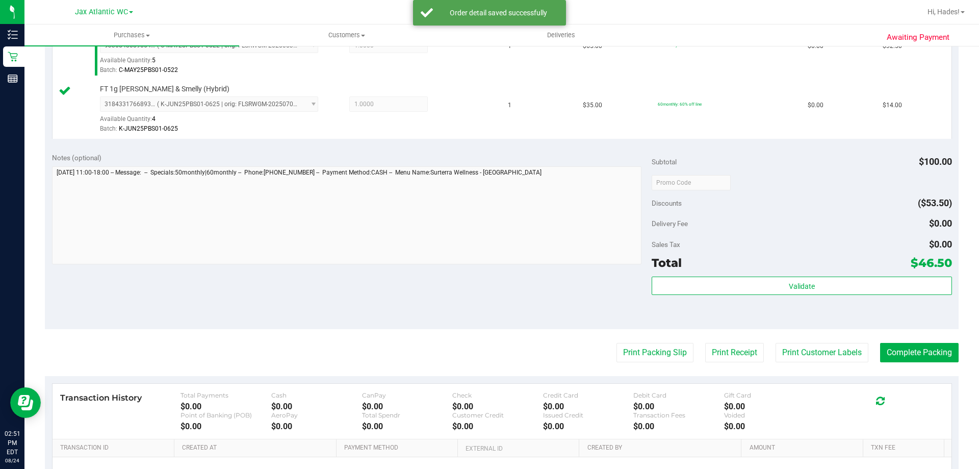
click at [795, 296] on div "Validate" at bounding box center [802, 299] width 300 height 46
click at [758, 274] on div "Subtotal $100.00 Discounts ($53.50) Delivery Fee $0.00 Sales Tax $0.00 Total $4…" at bounding box center [802, 238] width 300 height 170
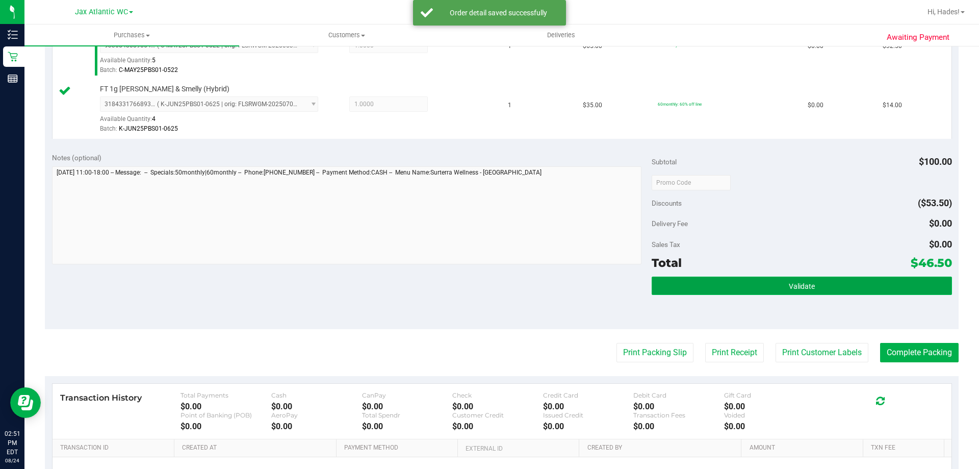
click at [755, 283] on button "Validate" at bounding box center [802, 285] width 300 height 18
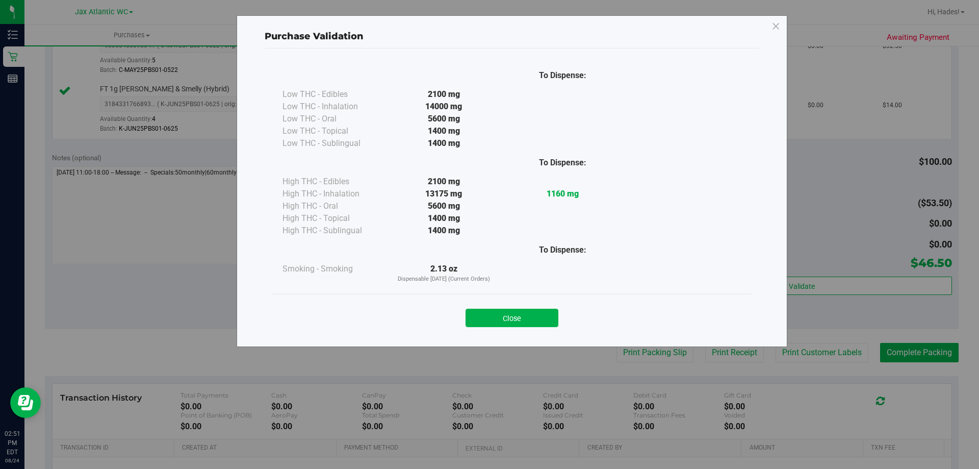
drag, startPoint x: 535, startPoint y: 316, endPoint x: 544, endPoint y: 323, distance: 12.0
click at [538, 319] on button "Close" at bounding box center [512, 318] width 93 height 18
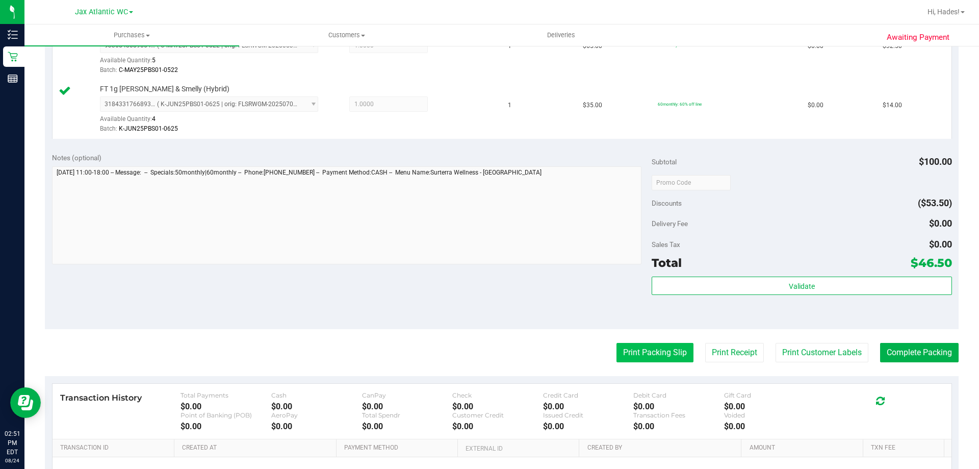
click at [632, 348] on button "Print Packing Slip" at bounding box center [655, 352] width 77 height 19
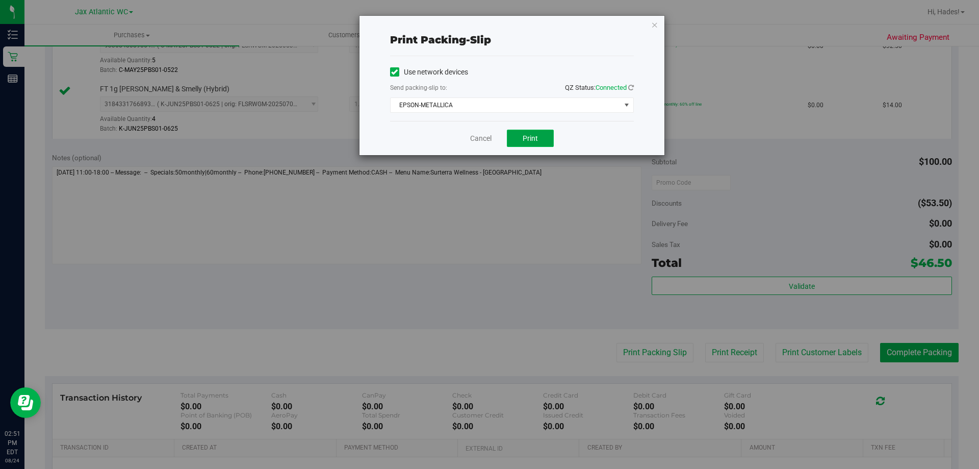
click at [537, 137] on span "Print" at bounding box center [530, 138] width 15 height 8
click at [476, 140] on link "Cancel" at bounding box center [480, 138] width 21 height 11
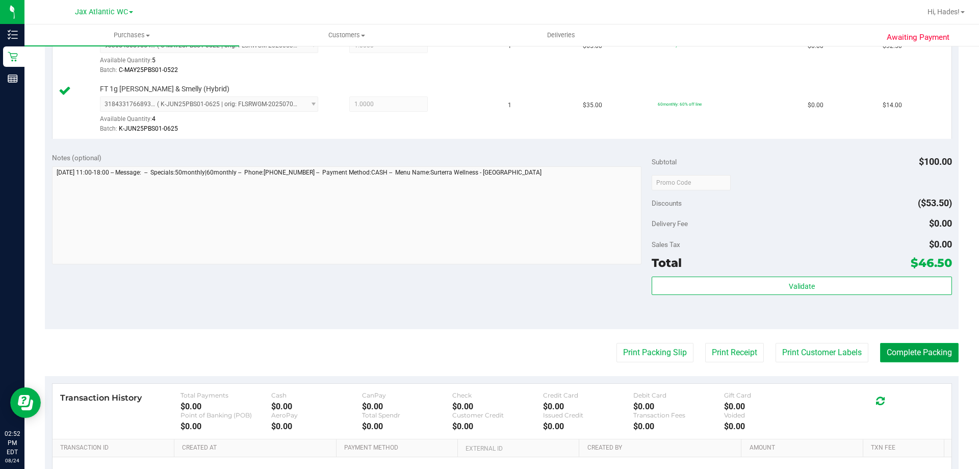
click at [924, 360] on button "Complete Packing" at bounding box center [919, 352] width 79 height 19
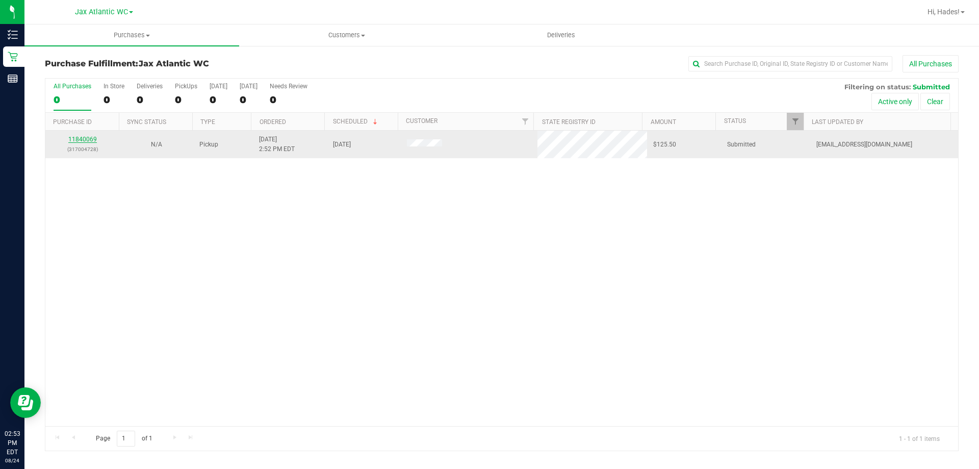
click at [79, 136] on link "11840069" at bounding box center [82, 139] width 29 height 7
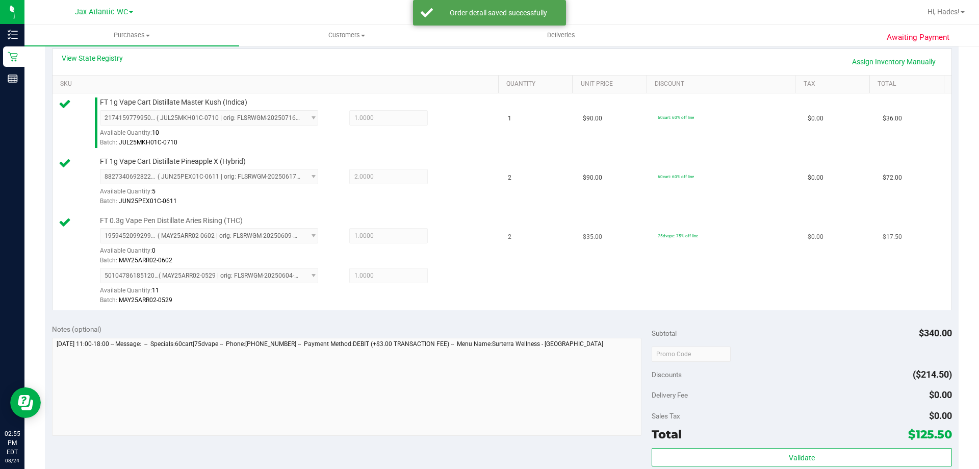
scroll to position [255, 0]
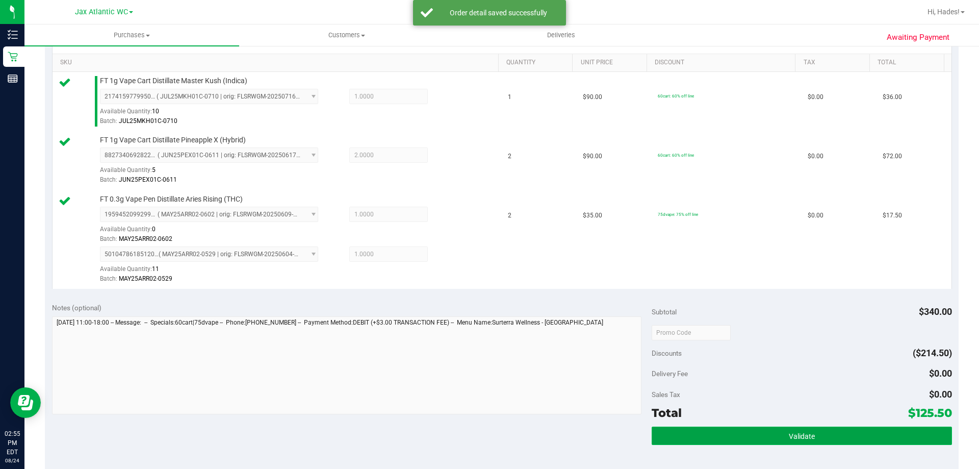
click at [844, 433] on button "Validate" at bounding box center [802, 435] width 300 height 18
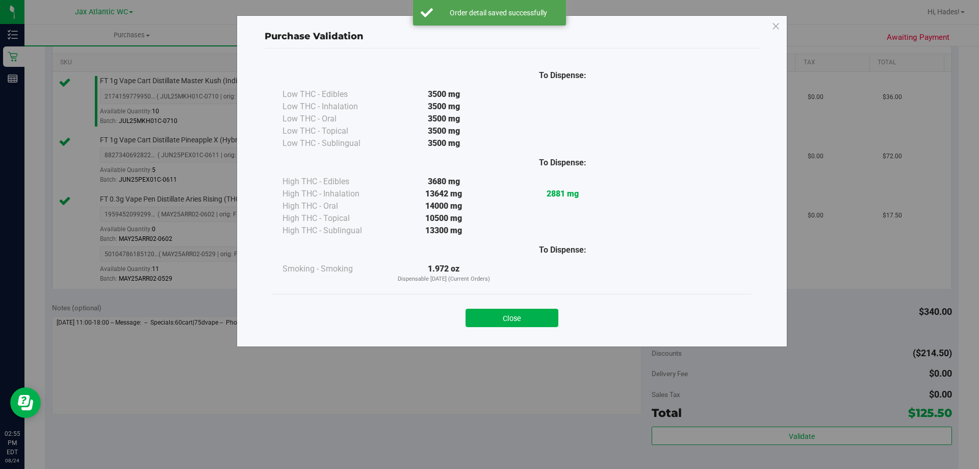
click at [492, 306] on div "Close" at bounding box center [512, 315] width 464 height 26
click at [489, 314] on button "Close" at bounding box center [512, 318] width 93 height 18
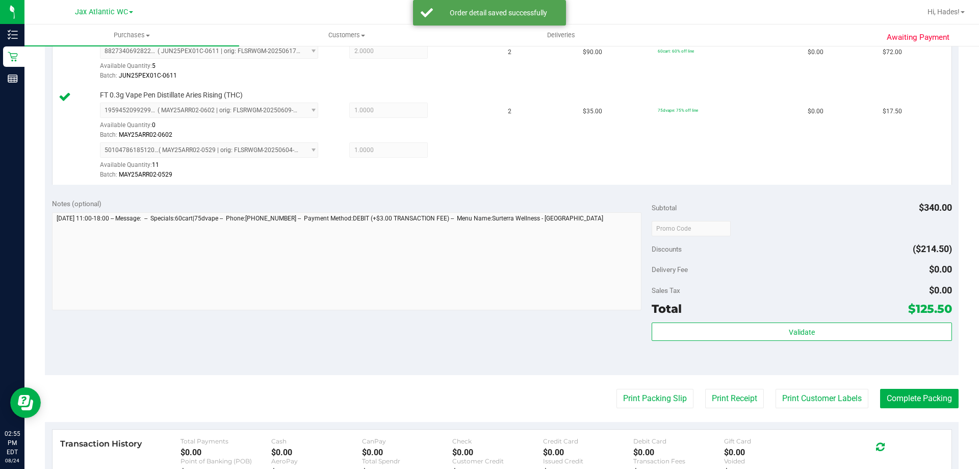
scroll to position [459, 0]
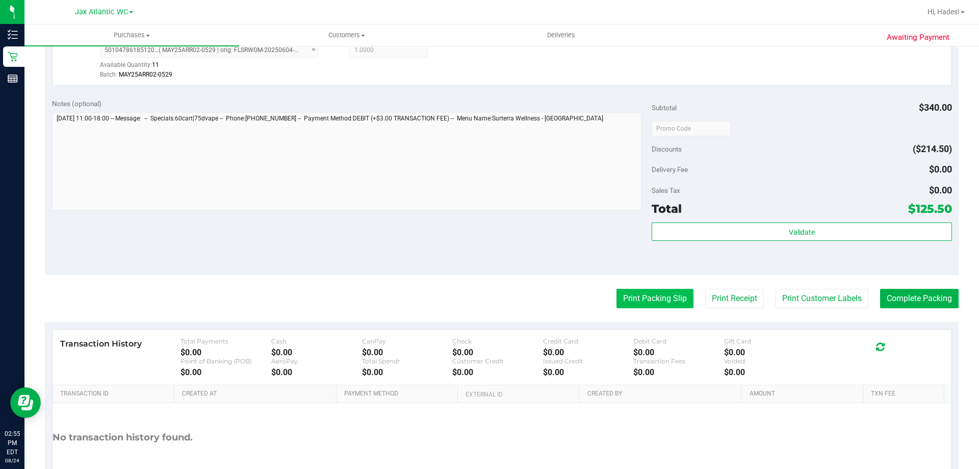
click at [636, 301] on button "Print Packing Slip" at bounding box center [655, 298] width 77 height 19
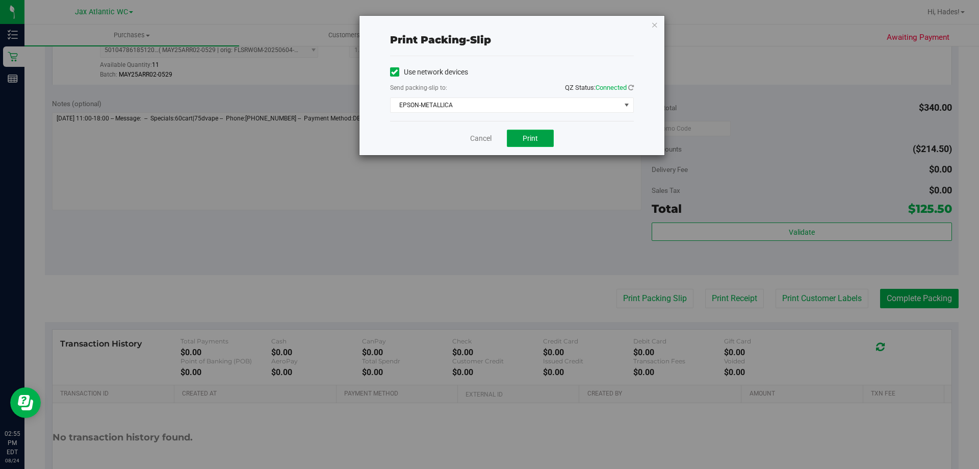
click at [517, 133] on button "Print" at bounding box center [530, 138] width 47 height 17
click at [492, 139] on div "Cancel Print" at bounding box center [512, 138] width 244 height 34
click at [459, 140] on div "Cancel Print" at bounding box center [512, 138] width 244 height 34
click at [486, 136] on link "Cancel" at bounding box center [480, 138] width 21 height 11
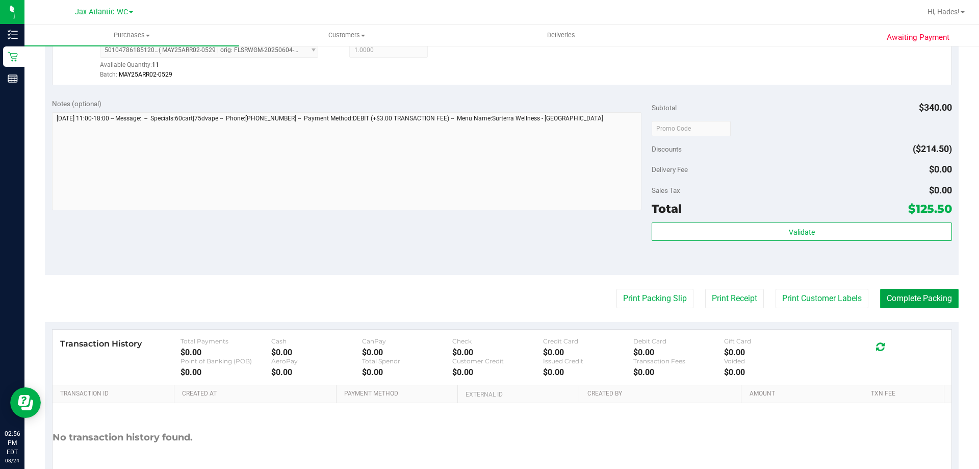
click at [935, 298] on button "Complete Packing" at bounding box center [919, 298] width 79 height 19
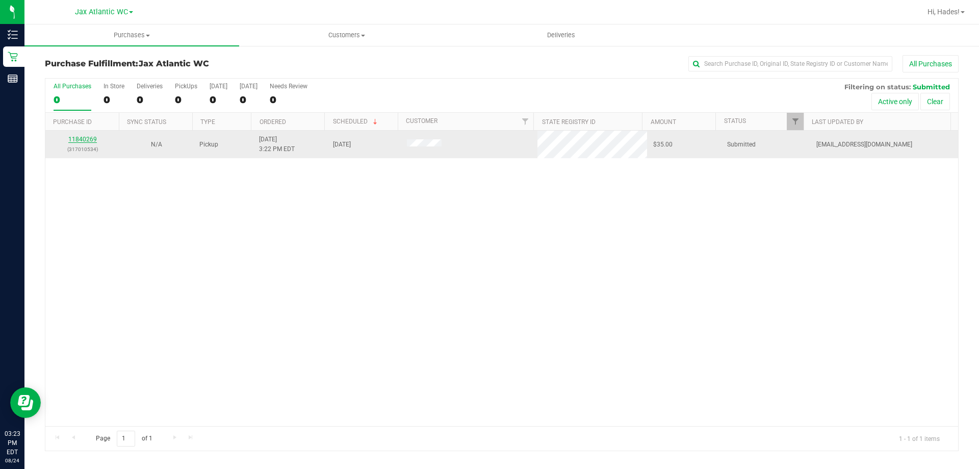
click at [86, 136] on link "11840269" at bounding box center [82, 139] width 29 height 7
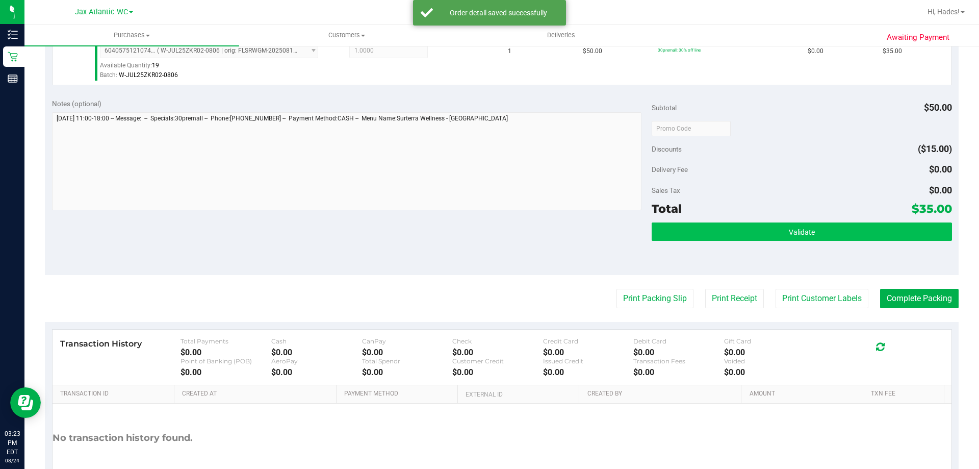
scroll to position [306, 0]
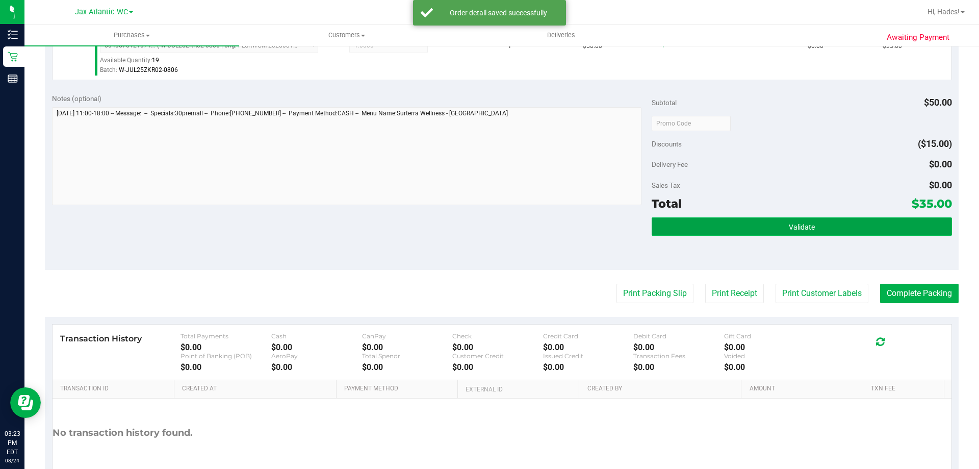
click at [824, 225] on button "Validate" at bounding box center [802, 226] width 300 height 18
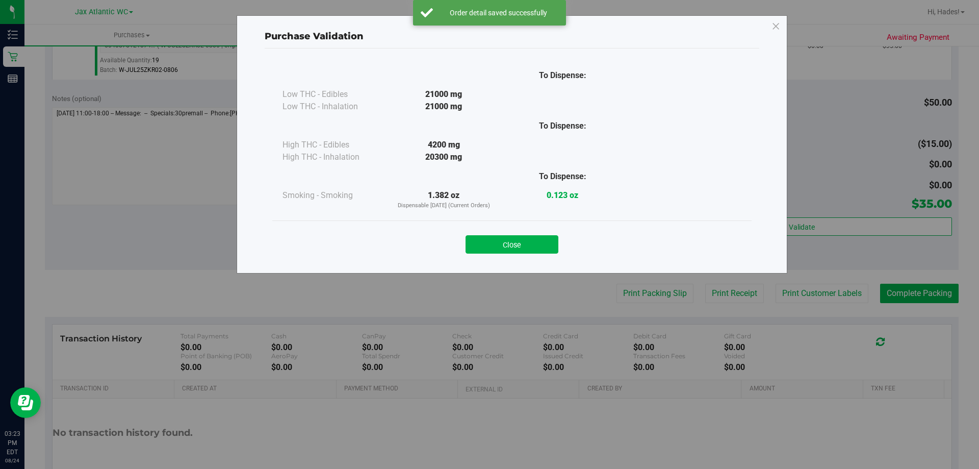
drag, startPoint x: 502, startPoint y: 239, endPoint x: 624, endPoint y: 260, distance: 123.7
click at [503, 239] on button "Close" at bounding box center [512, 244] width 93 height 18
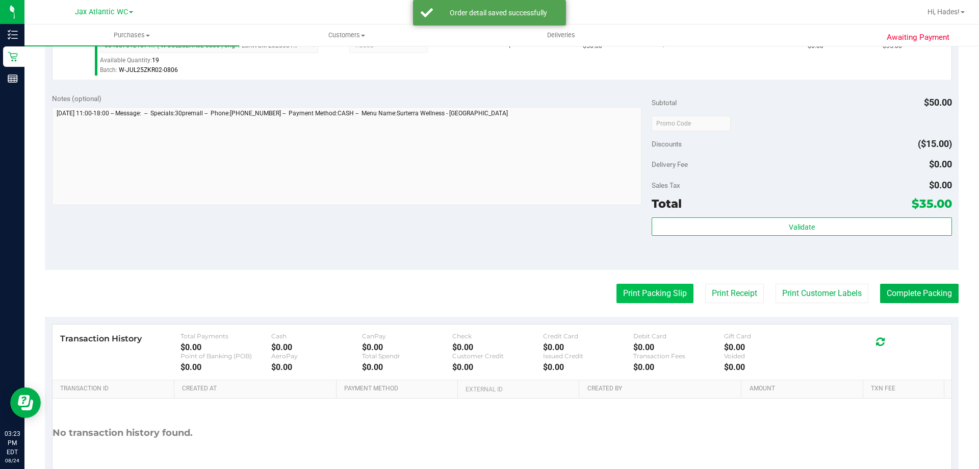
click at [641, 294] on button "Print Packing Slip" at bounding box center [655, 293] width 77 height 19
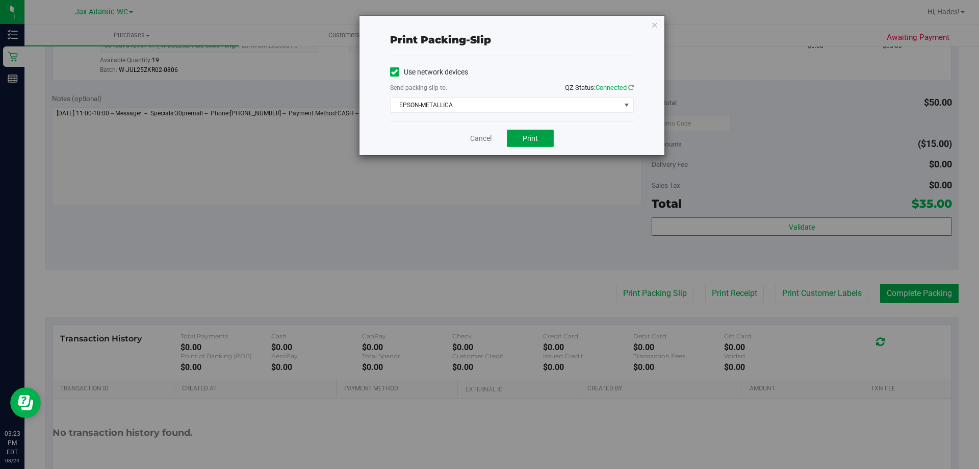
click at [532, 143] on button "Print" at bounding box center [530, 138] width 47 height 17
click at [474, 141] on link "Cancel" at bounding box center [480, 138] width 21 height 11
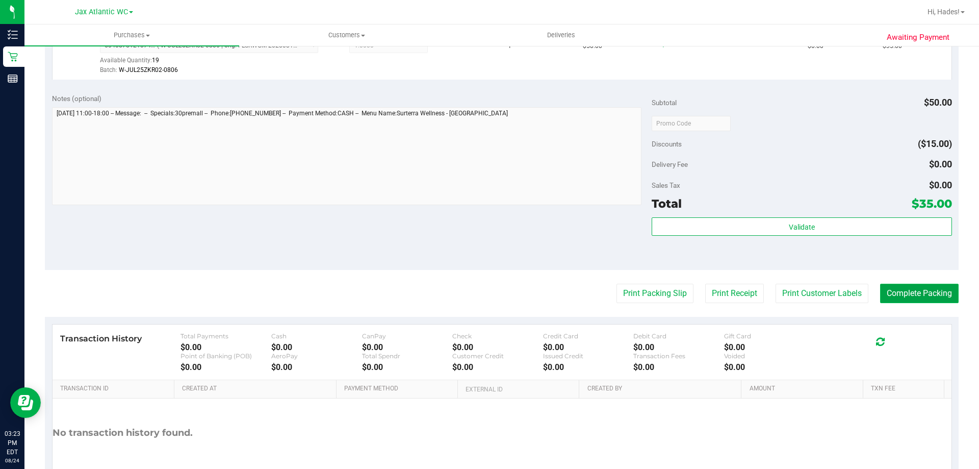
click at [937, 293] on button "Complete Packing" at bounding box center [919, 293] width 79 height 19
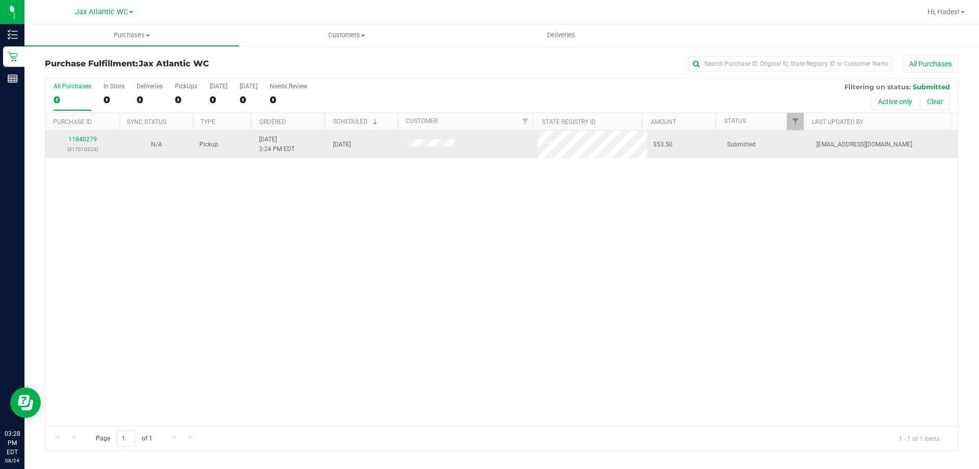
click at [85, 144] on p "(317010223)" at bounding box center [83, 149] width 62 height 10
click at [78, 137] on link "11840279" at bounding box center [82, 139] width 29 height 7
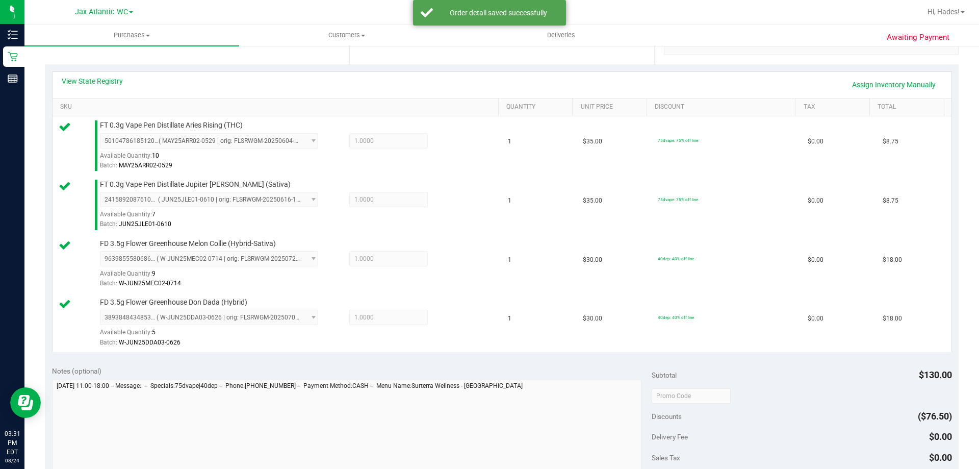
scroll to position [408, 0]
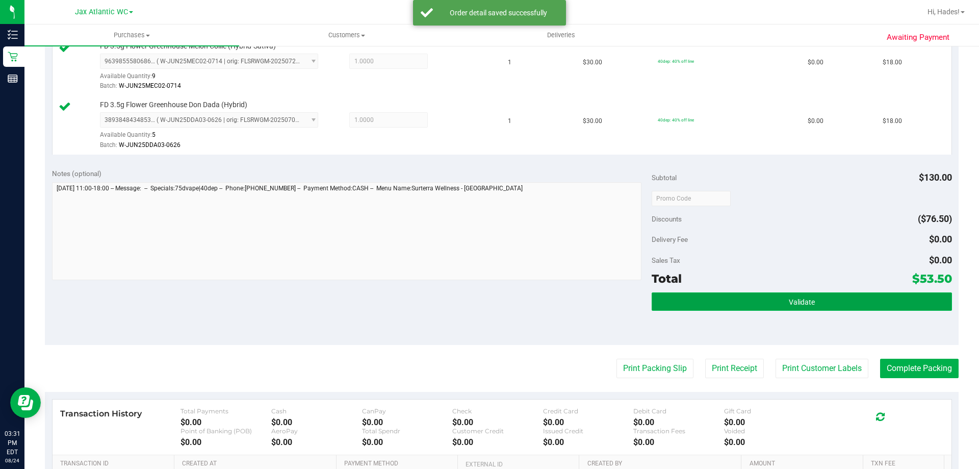
click at [694, 299] on button "Validate" at bounding box center [802, 301] width 300 height 18
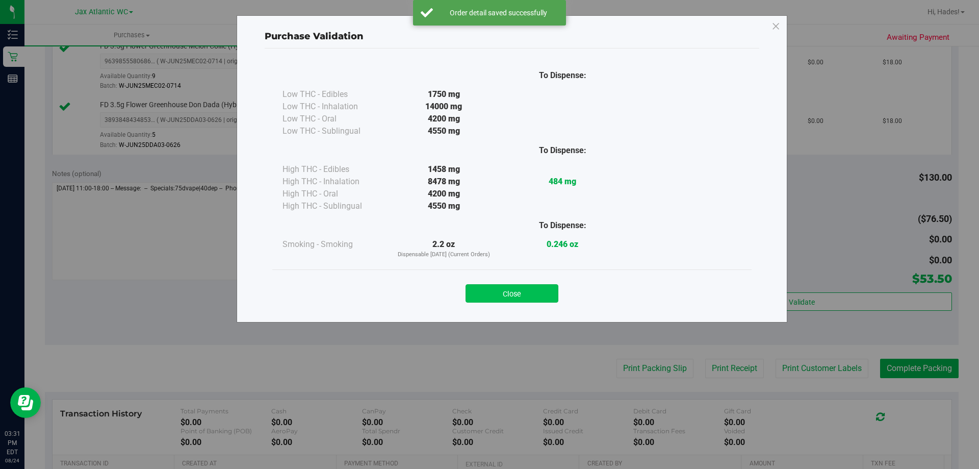
click at [485, 292] on button "Close" at bounding box center [512, 293] width 93 height 18
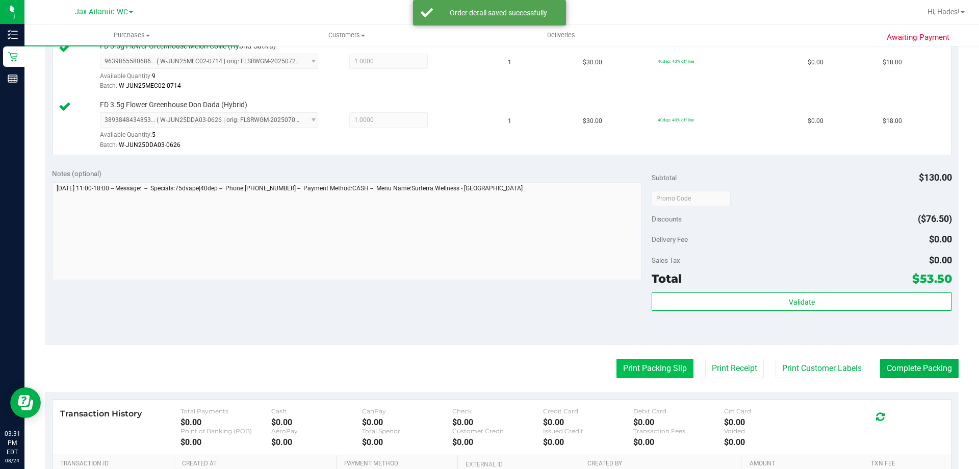
click at [617, 366] on button "Print Packing Slip" at bounding box center [655, 368] width 77 height 19
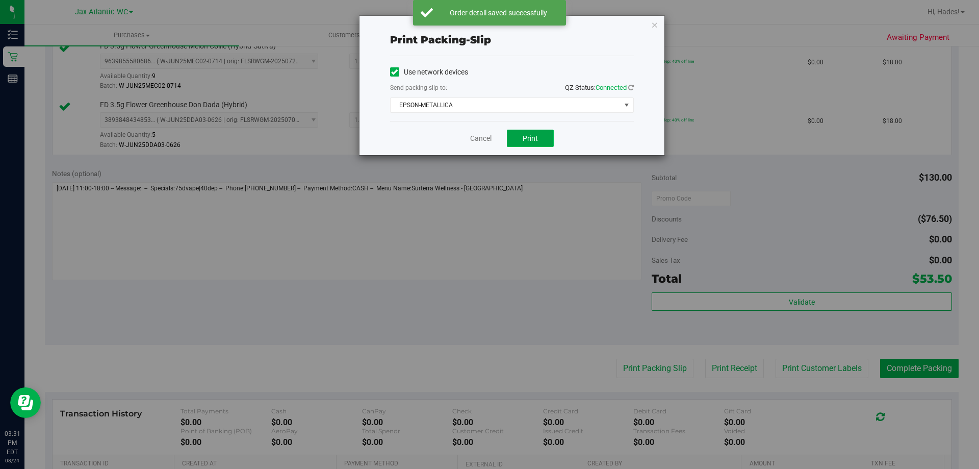
click at [540, 134] on button "Print" at bounding box center [530, 138] width 47 height 17
click at [479, 139] on link "Cancel" at bounding box center [480, 138] width 21 height 11
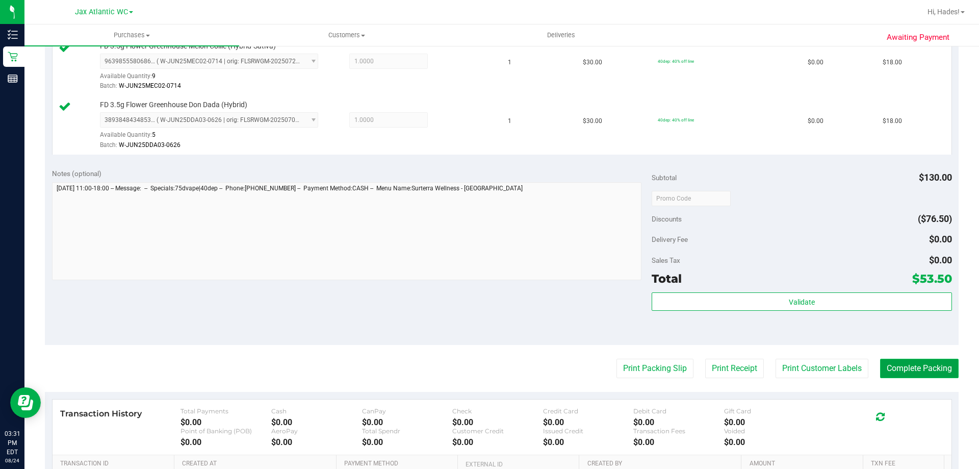
click at [909, 371] on button "Complete Packing" at bounding box center [919, 368] width 79 height 19
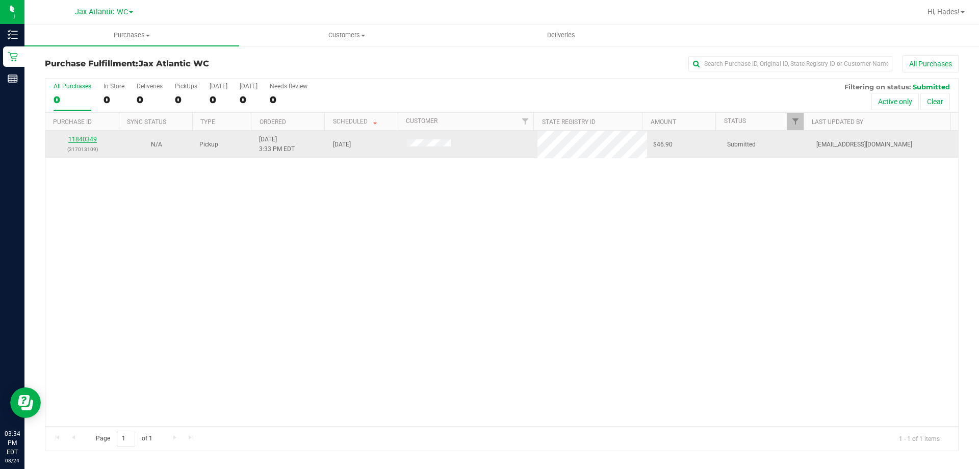
click at [92, 137] on link "11840349" at bounding box center [82, 139] width 29 height 7
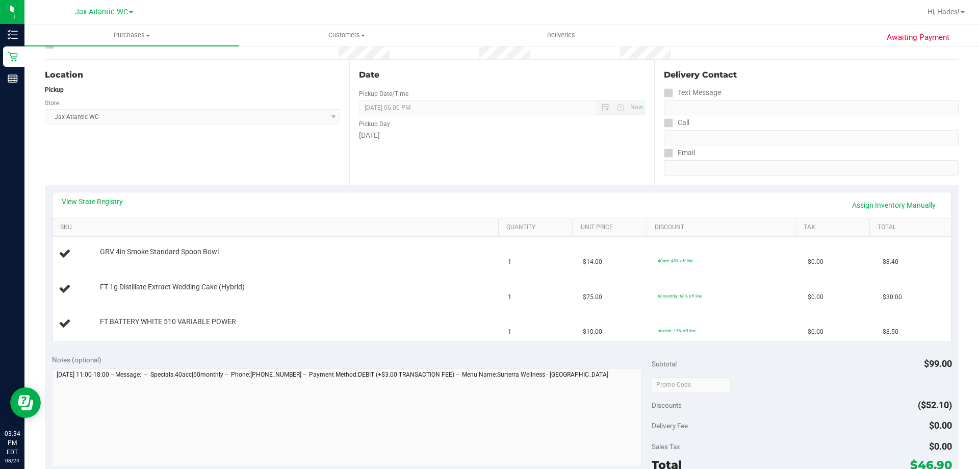
scroll to position [102, 0]
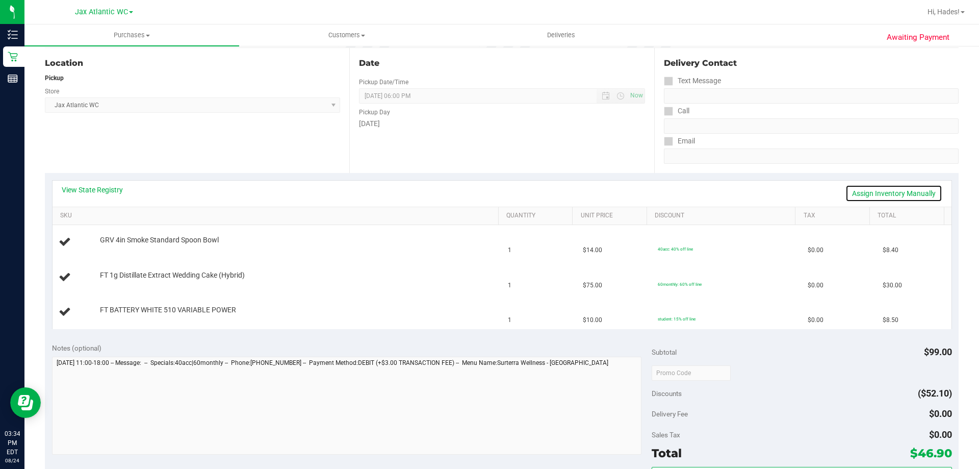
click at [876, 194] on link "Assign Inventory Manually" at bounding box center [894, 193] width 97 height 17
click at [905, 193] on link "Save & Exit" at bounding box center [919, 193] width 48 height 17
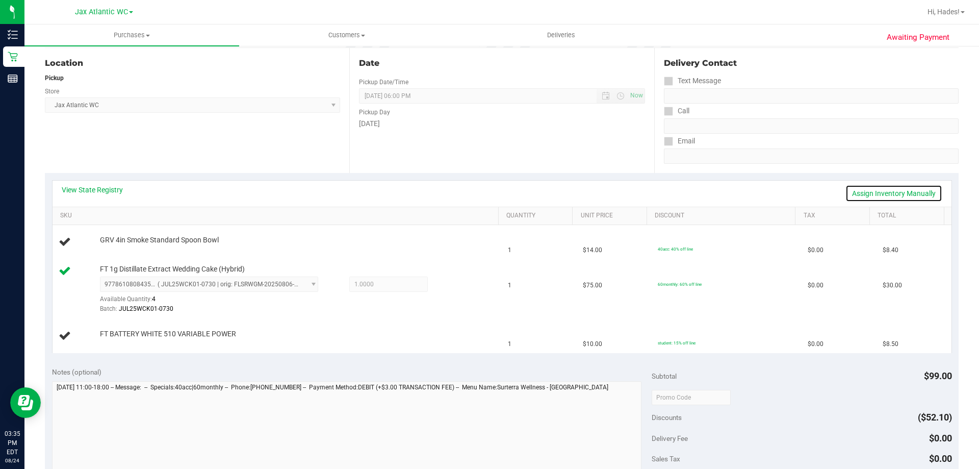
click at [891, 195] on link "Assign Inventory Manually" at bounding box center [894, 193] width 97 height 17
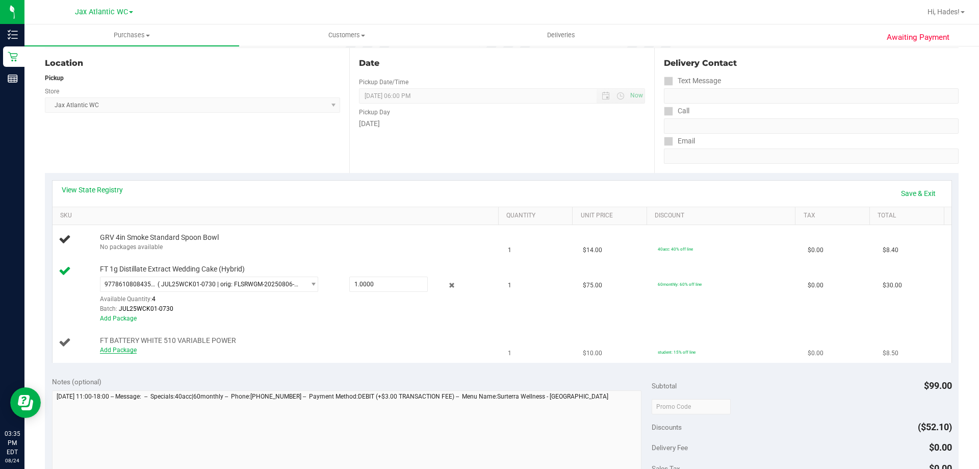
click at [117, 350] on link "Add Package" at bounding box center [118, 349] width 37 height 7
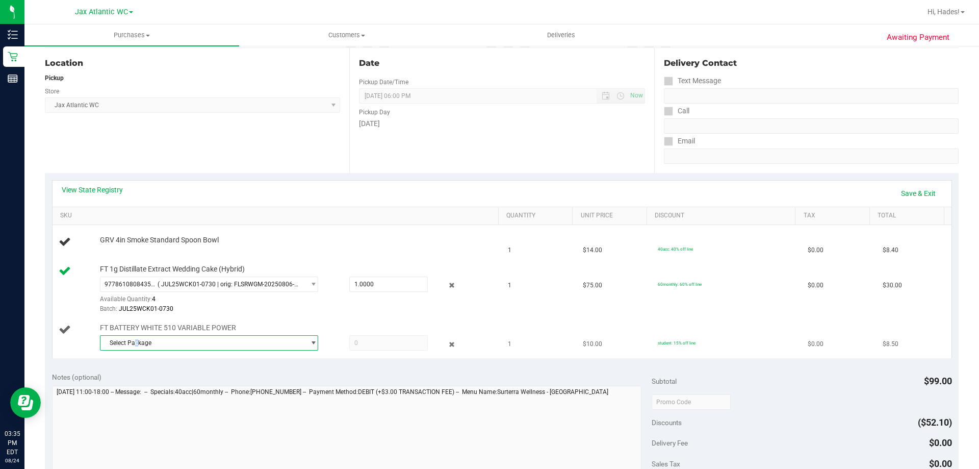
click at [136, 344] on span "Select Package" at bounding box center [202, 343] width 205 height 14
click at [166, 386] on span "( 1992285-072025 | orig: FLSRWJR-20250808-002 )" at bounding box center [236, 385] width 142 height 7
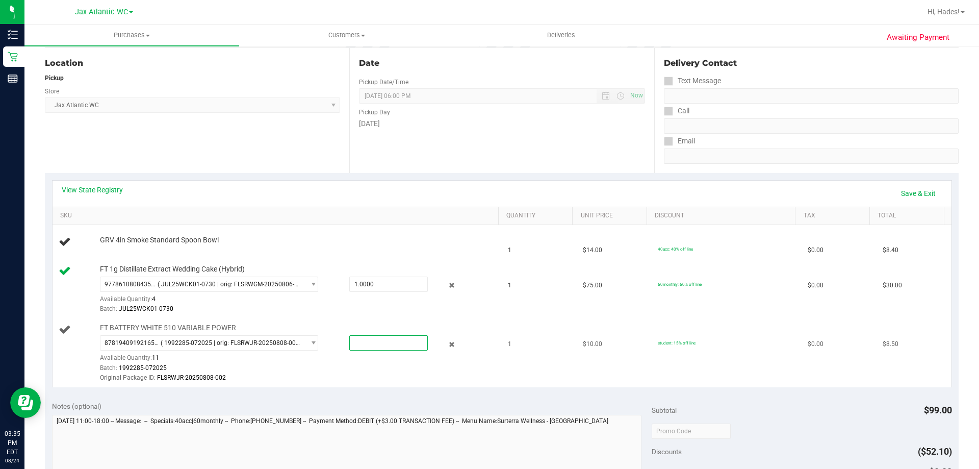
drag, startPoint x: 364, startPoint y: 341, endPoint x: 337, endPoint y: 342, distance: 27.0
click at [337, 342] on div at bounding box center [379, 342] width 98 height 15
type input "1"
type input "1.0000"
click at [347, 373] on div "Original Package ID: FLSRWJR-20250808-002" at bounding box center [297, 378] width 394 height 10
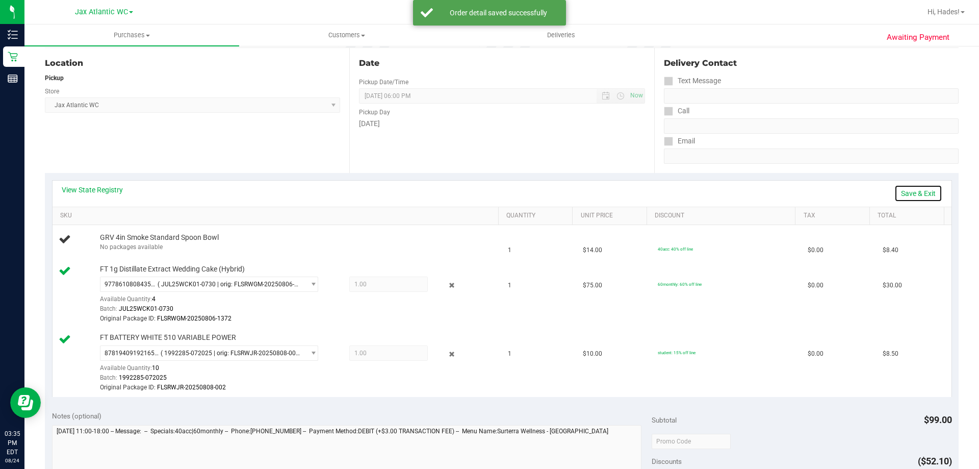
click at [904, 192] on link "Save & Exit" at bounding box center [919, 193] width 48 height 17
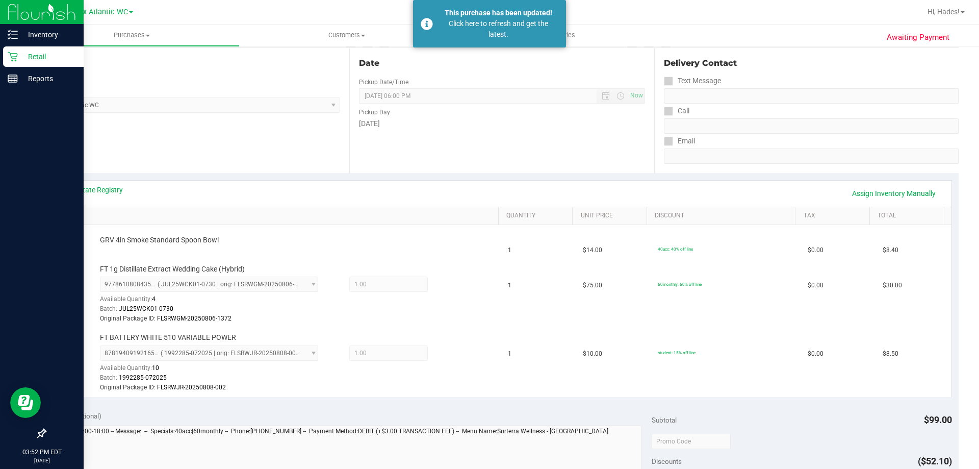
click at [11, 58] on icon at bounding box center [13, 57] width 10 height 10
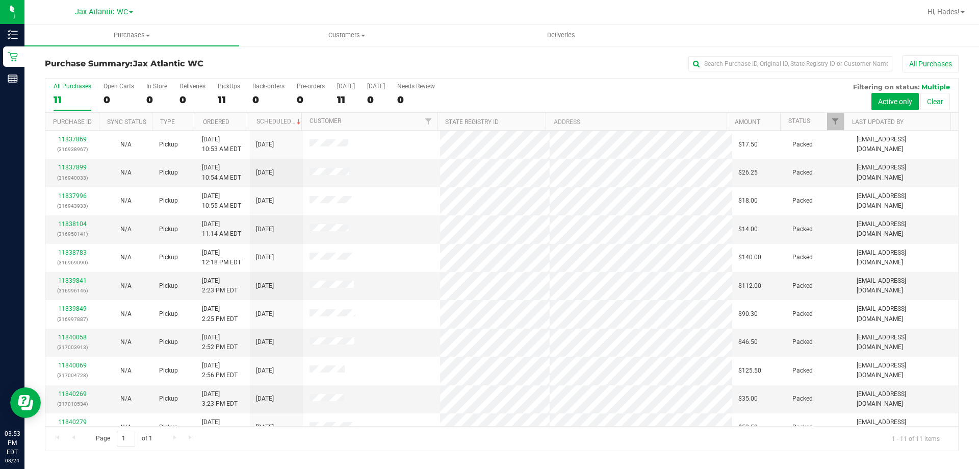
scroll to position [15, 0]
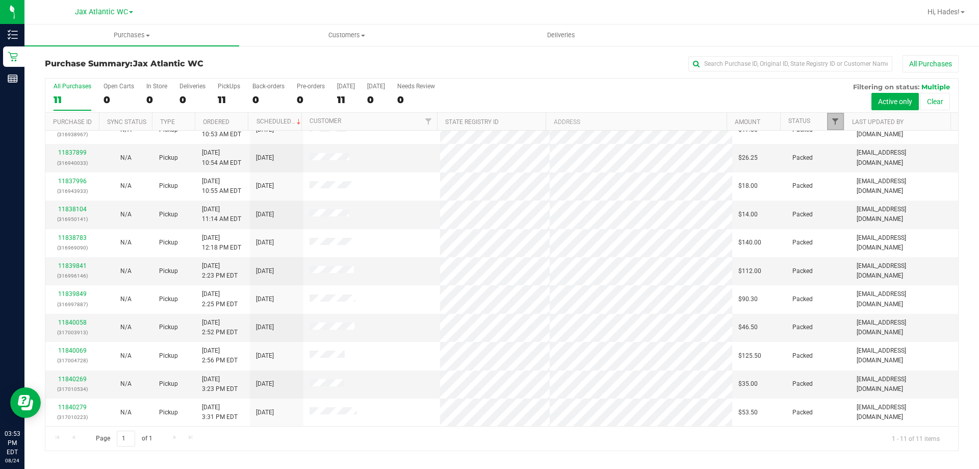
click at [839, 118] on span "Filter" at bounding box center [835, 121] width 8 height 8
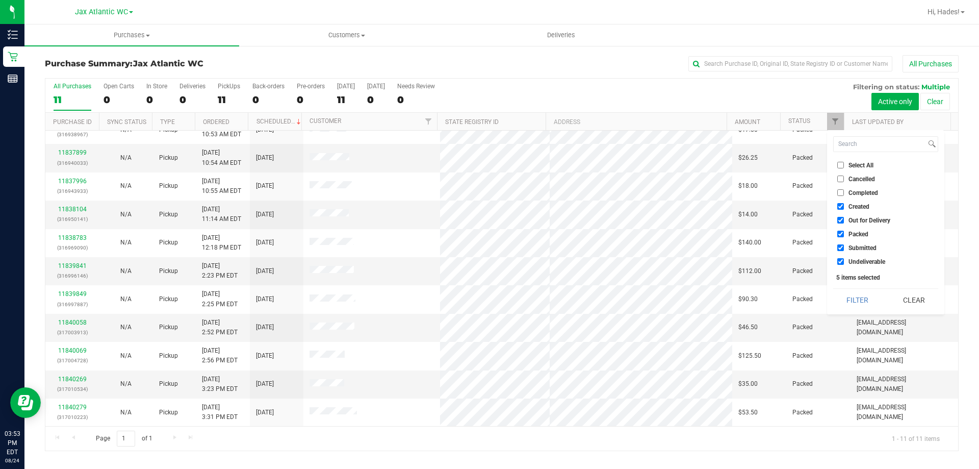
click at [840, 208] on input "Created" at bounding box center [841, 206] width 7 height 7
checkbox input "false"
click at [842, 222] on input "Out for Delivery" at bounding box center [841, 220] width 7 height 7
checkbox input "false"
click at [841, 231] on input "Packed" at bounding box center [841, 234] width 7 height 7
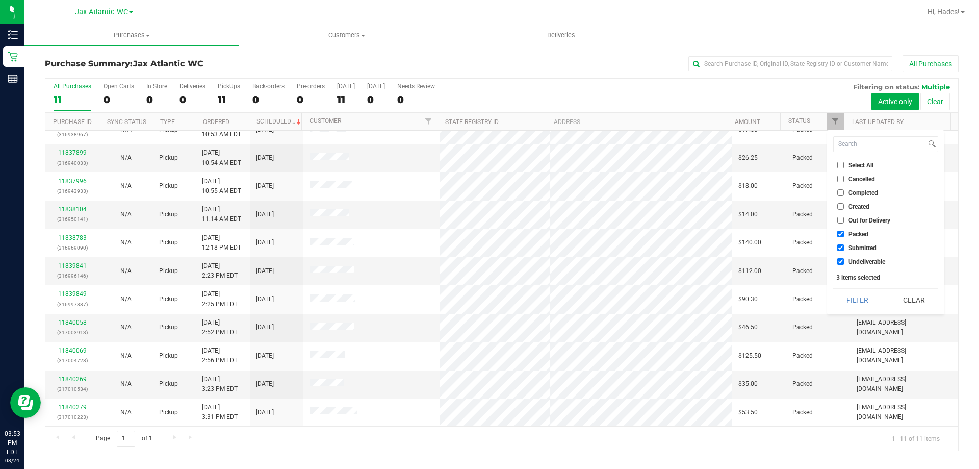
checkbox input "false"
click at [841, 260] on input "Undeliverable" at bounding box center [841, 261] width 7 height 7
checkbox input "false"
click at [875, 309] on button "Filter" at bounding box center [858, 300] width 49 height 22
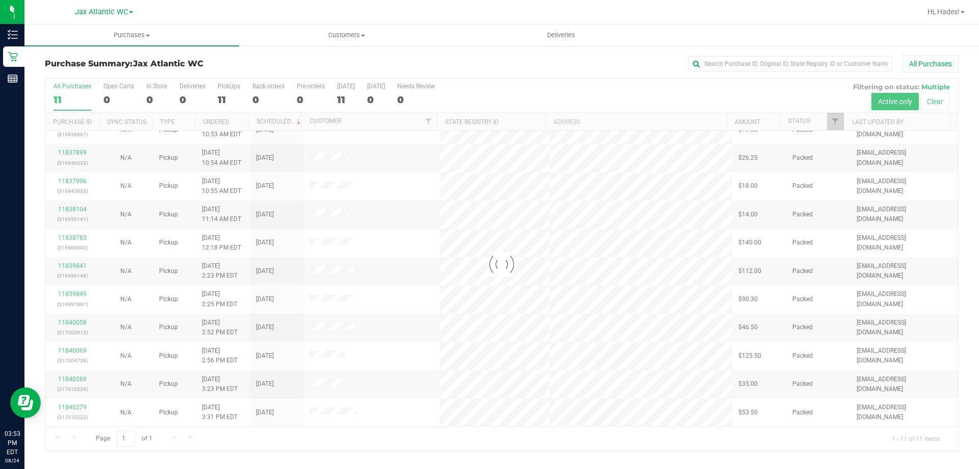
scroll to position [0, 0]
